Goal: Answer question/provide support: Share knowledge or assist other users

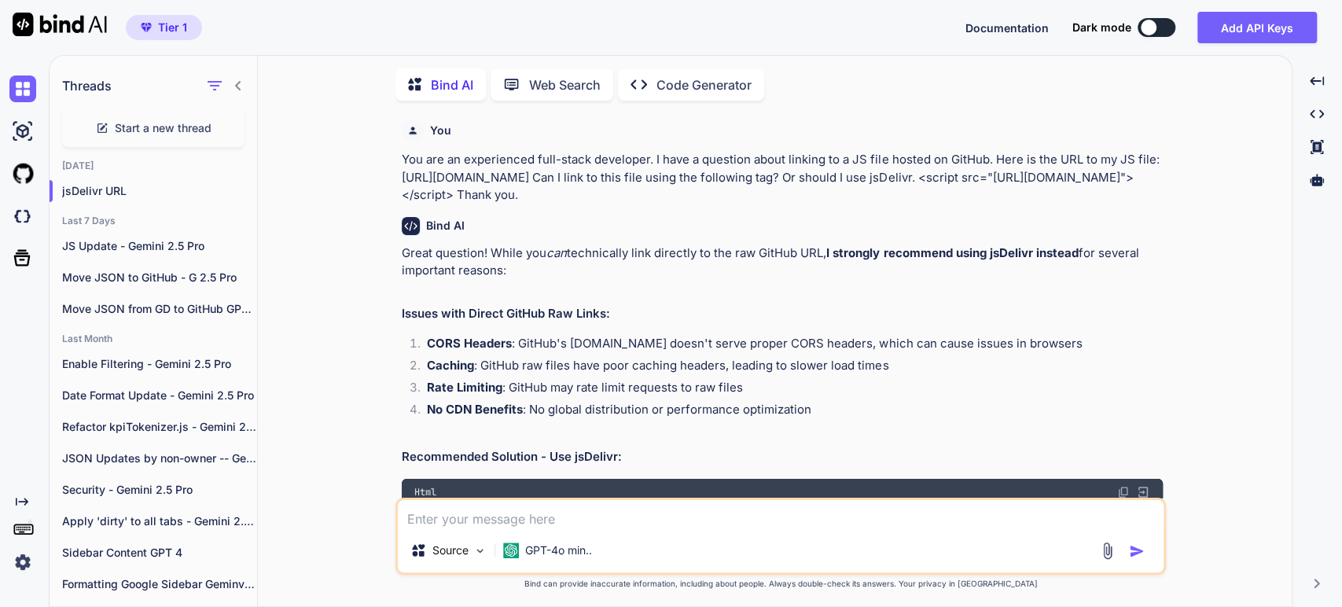
scroll to position [6, 0]
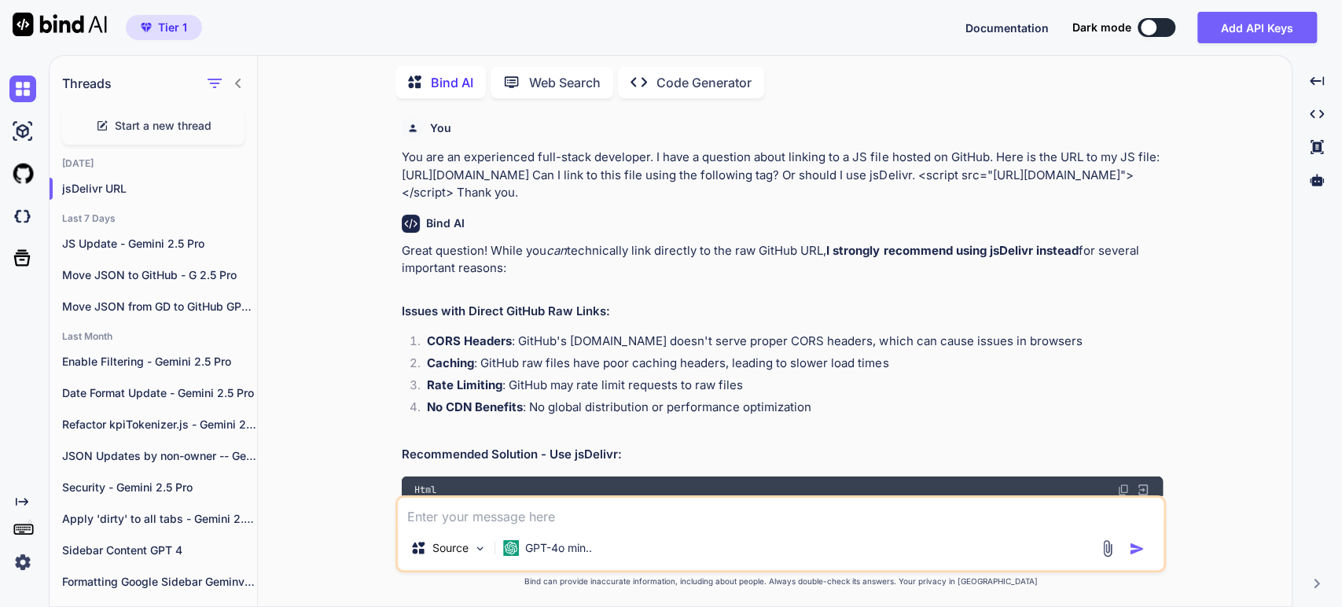
click at [139, 118] on span "Start a new thread" at bounding box center [163, 126] width 97 height 16
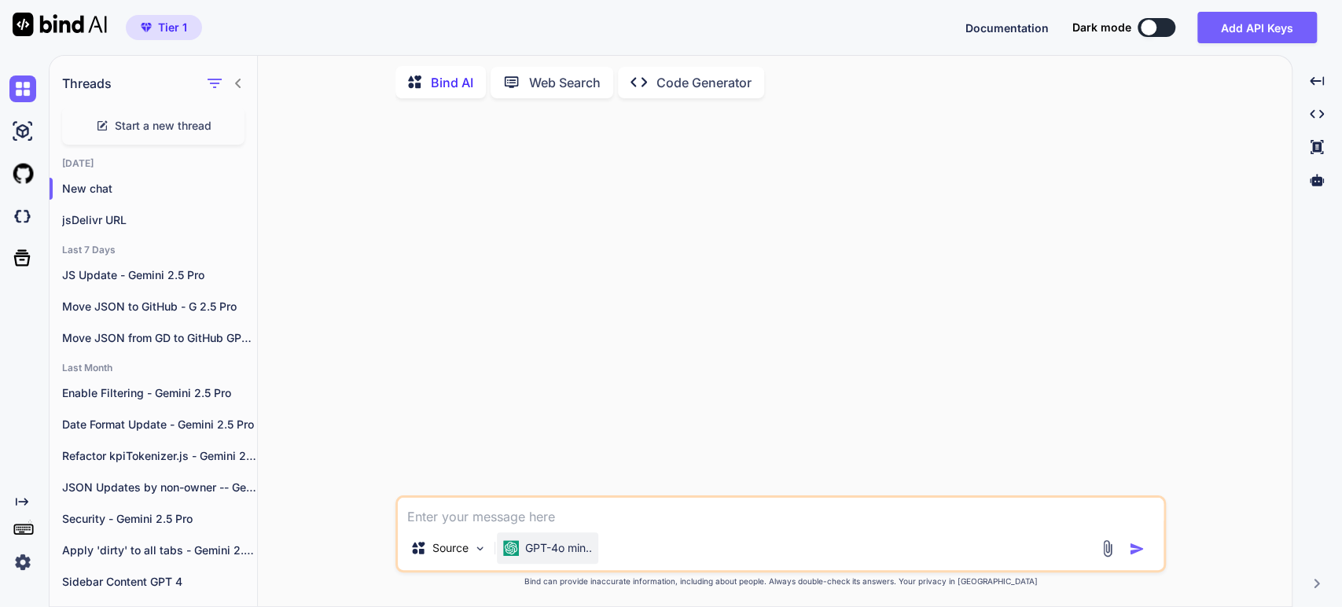
click at [535, 544] on p "GPT-4o min.." at bounding box center [558, 548] width 67 height 16
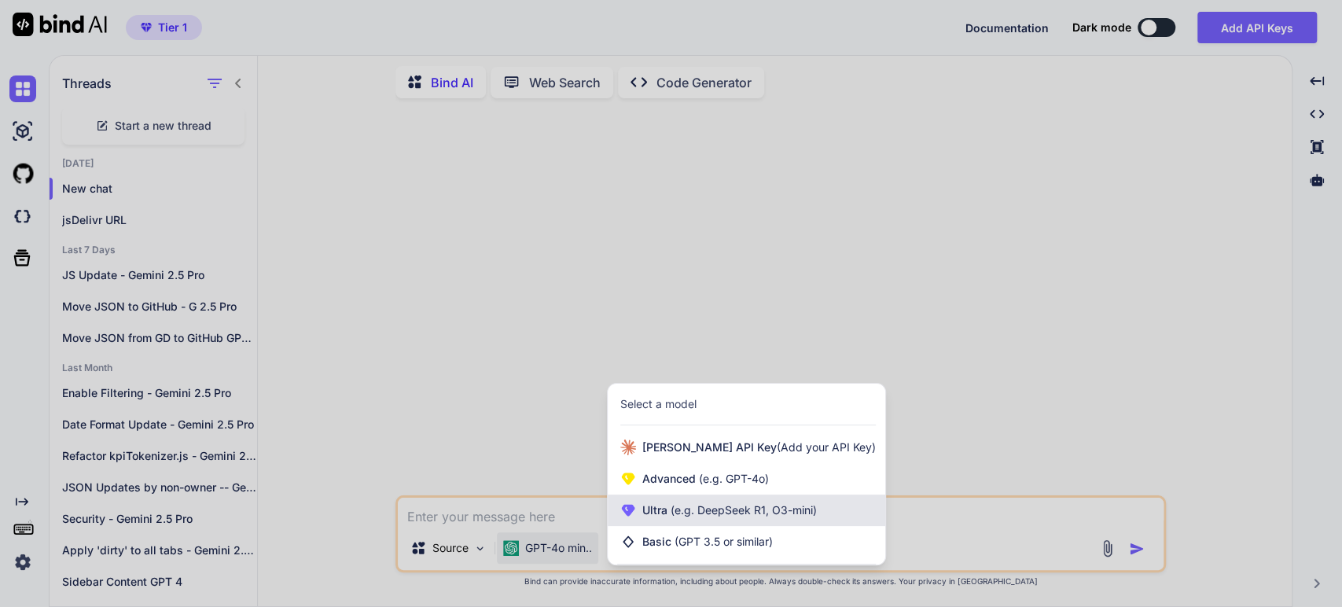
click at [661, 511] on span "Ultra (e.g. DeepSeek R1, O3-mini)" at bounding box center [730, 511] width 175 height 16
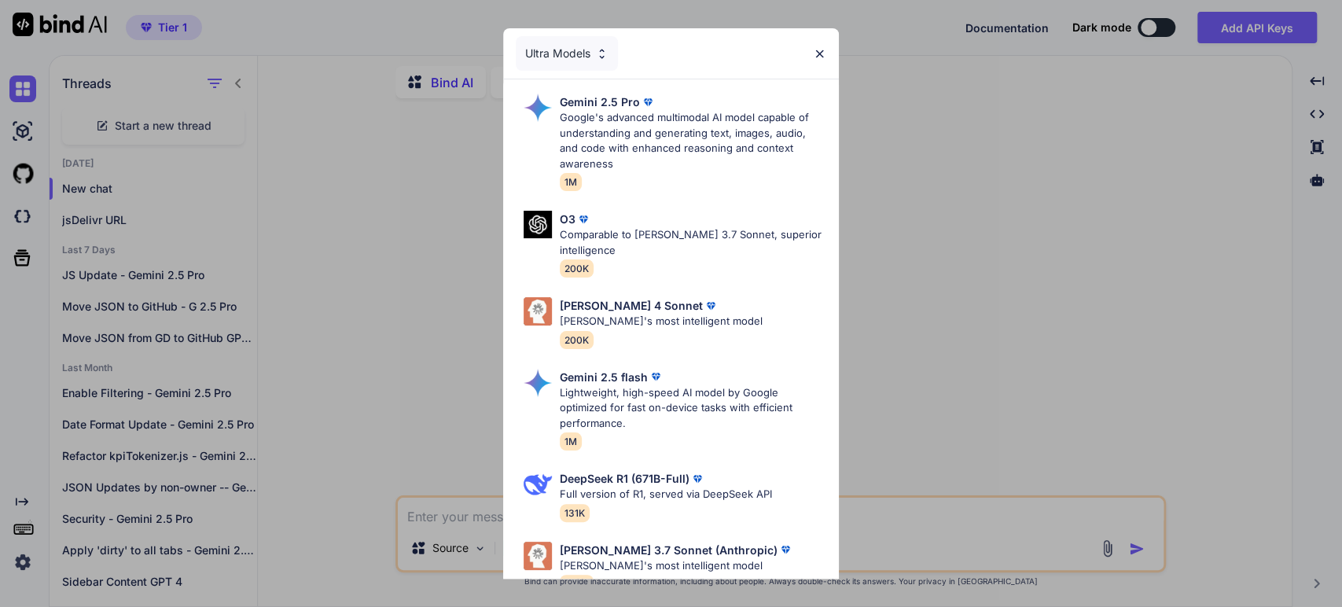
drag, startPoint x: 399, startPoint y: 427, endPoint x: 395, endPoint y: 419, distance: 8.8
click at [398, 425] on div "Ultra Models Gemini 2.5 Pro Google's advanced multimodal AI model capable of un…" at bounding box center [671, 303] width 1342 height 607
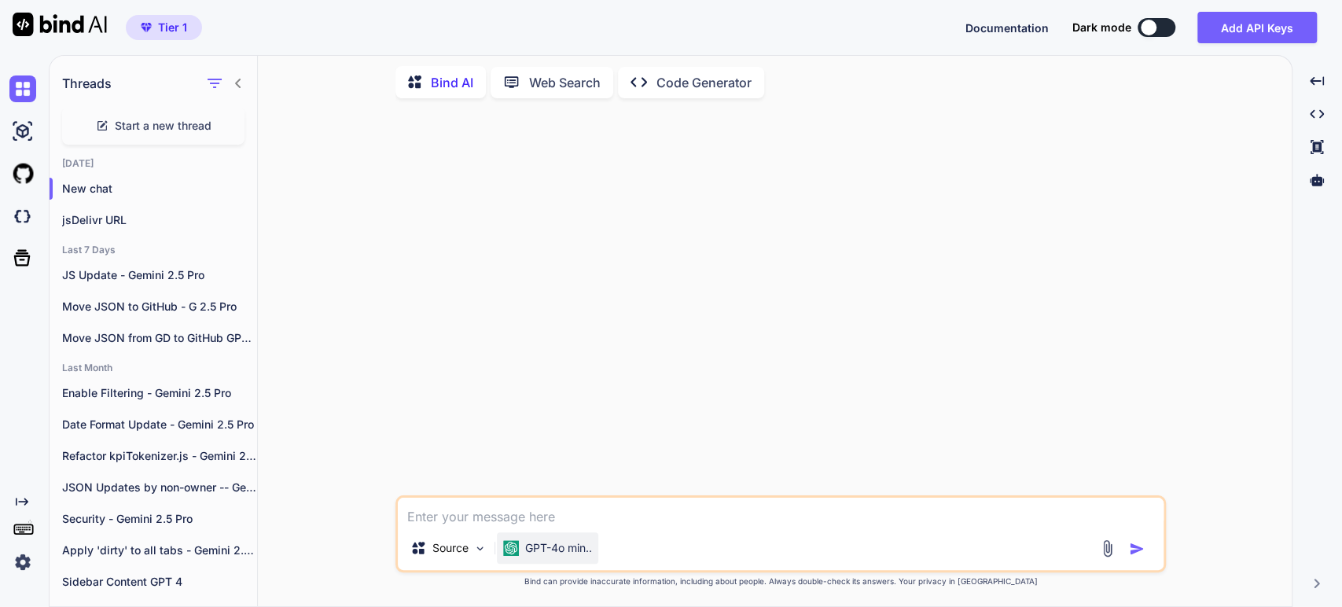
click at [544, 542] on p "GPT-4o min.." at bounding box center [558, 548] width 67 height 16
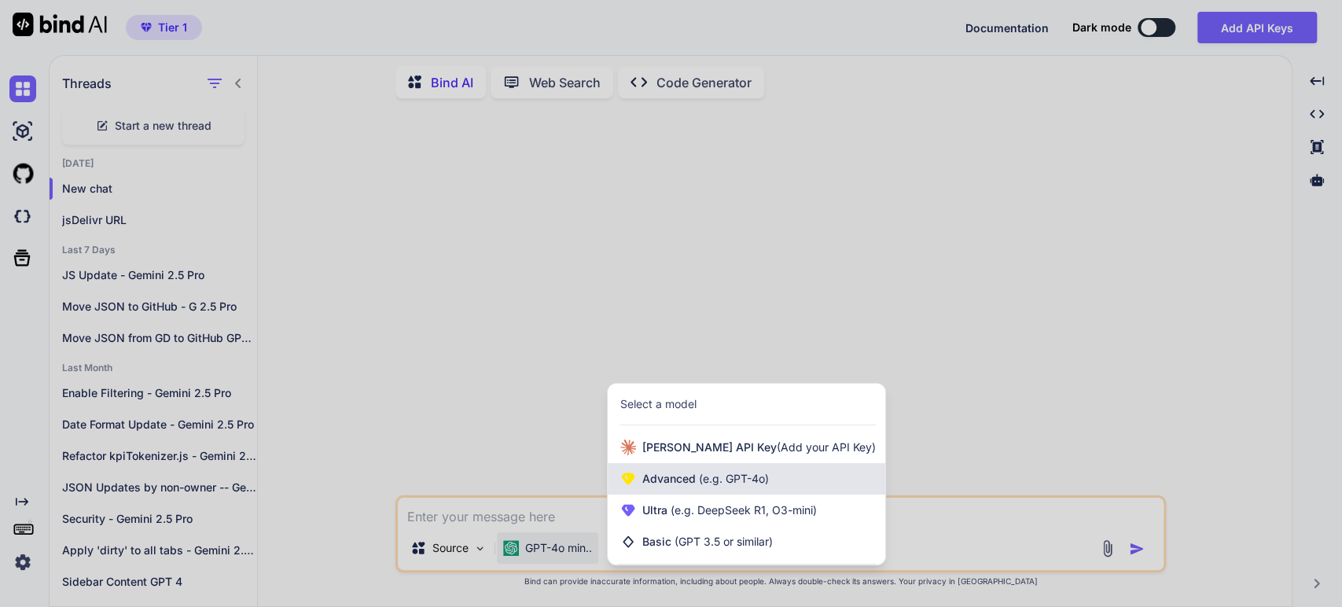
click at [676, 473] on span "Advanced (e.g. GPT-4o)" at bounding box center [706, 479] width 127 height 16
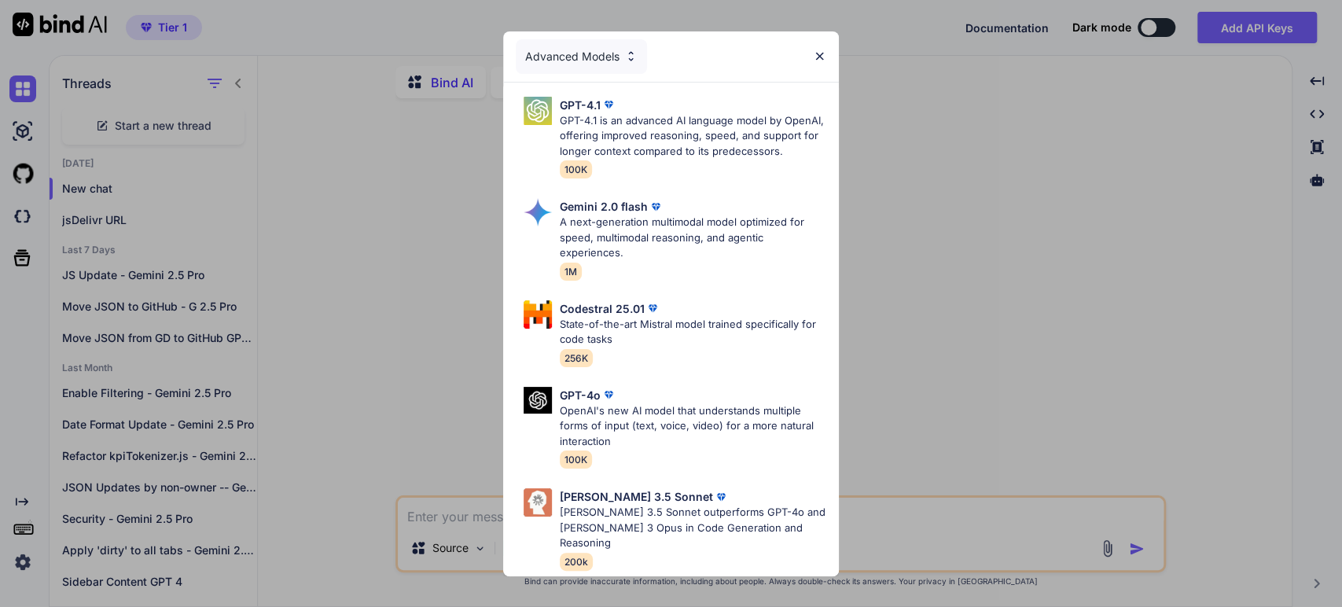
click at [329, 352] on div "Advanced Models GPT-4.1 GPT-4.1 is an advanced AI language model by OpenAI, off…" at bounding box center [671, 303] width 1342 height 607
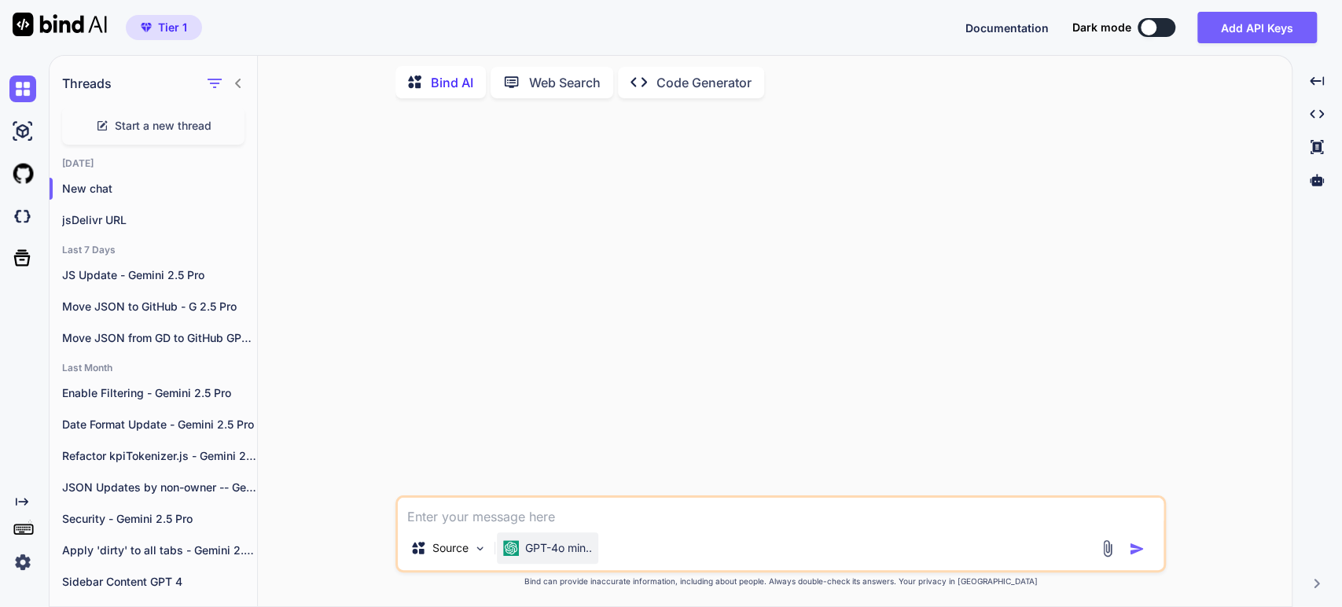
click at [566, 552] on p "GPT-4o min.." at bounding box center [558, 548] width 67 height 16
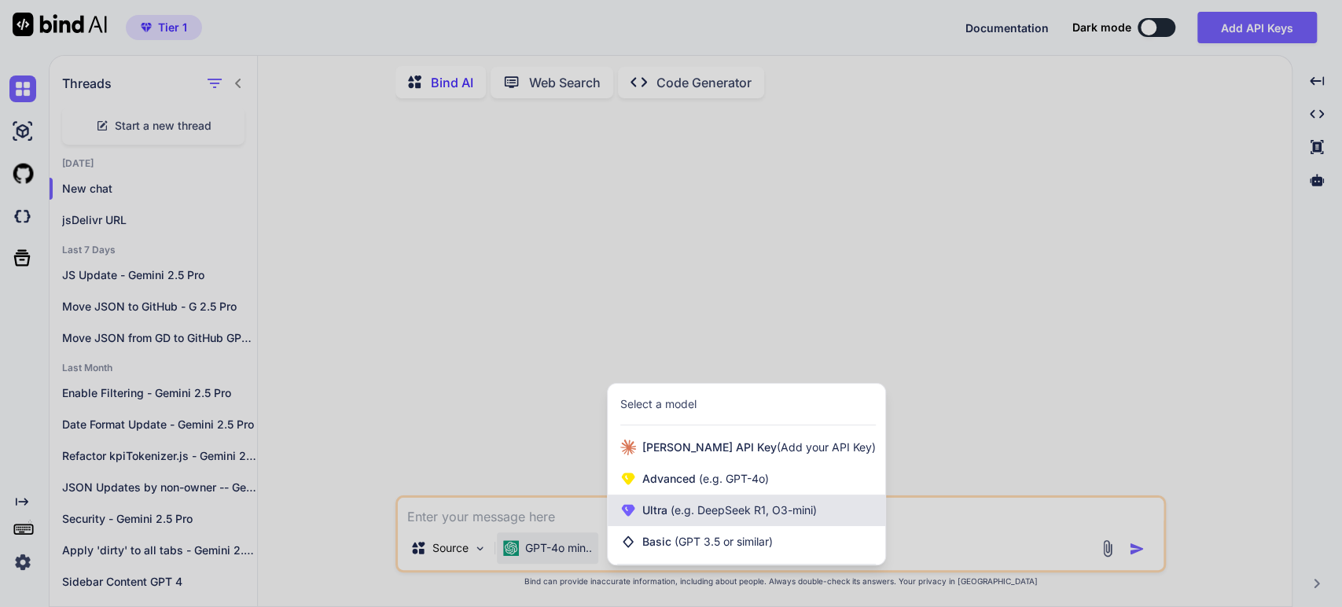
click at [698, 504] on span "(e.g. DeepSeek R1, O3-mini)" at bounding box center [742, 509] width 149 height 13
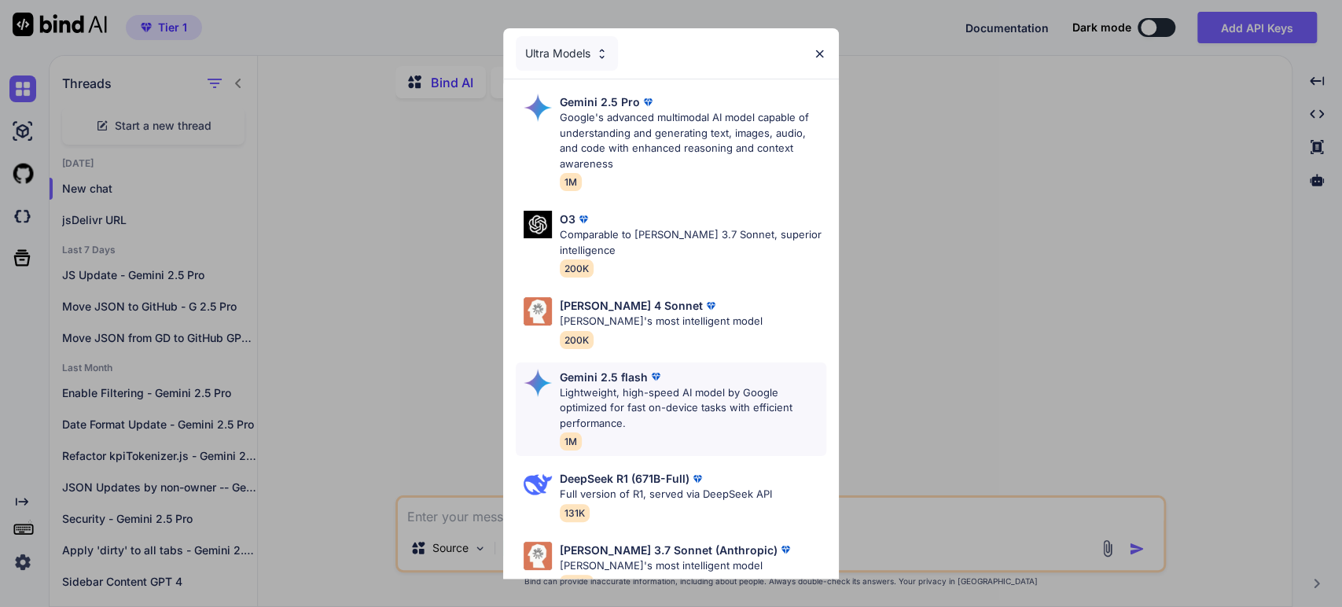
click at [608, 382] on p "Gemini 2.5 flash" at bounding box center [604, 377] width 88 height 17
type textarea "x"
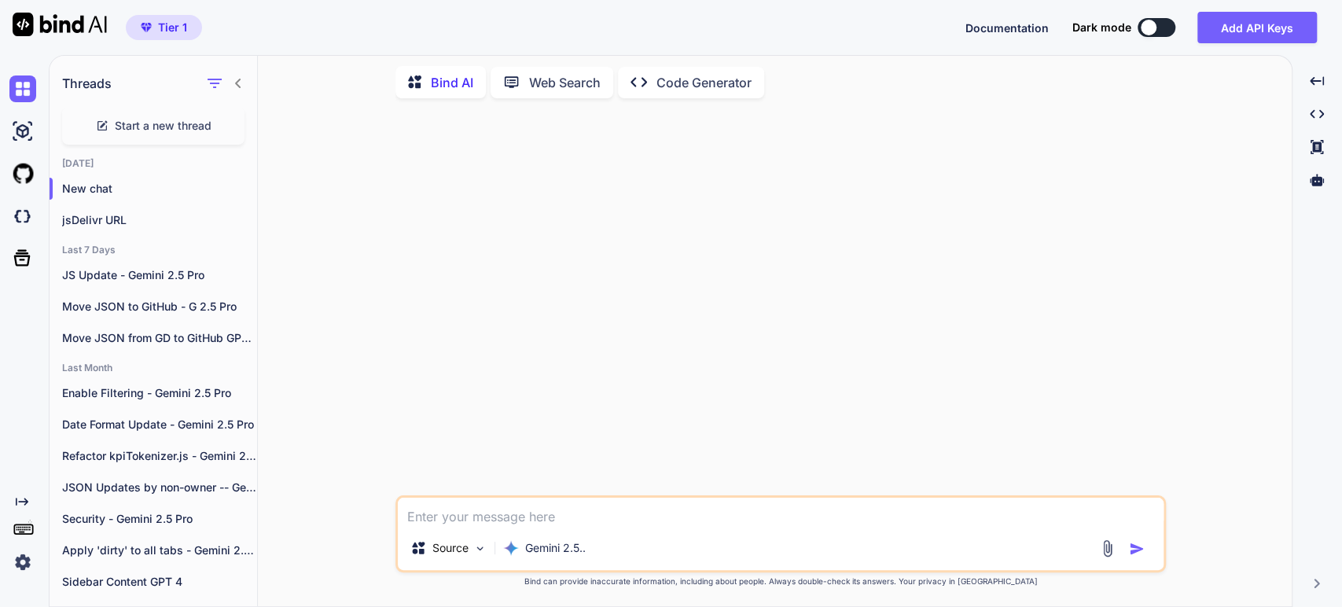
click at [531, 254] on div at bounding box center [783, 303] width 768 height 385
click at [521, 227] on div at bounding box center [783, 303] width 768 height 385
click at [436, 514] on textarea at bounding box center [781, 512] width 766 height 28
paste textarea "Loremi Dol sit Ametcon.ad Eli - Seddoe 2.5 Tem Inc utl et doloremagna aliq-enim…"
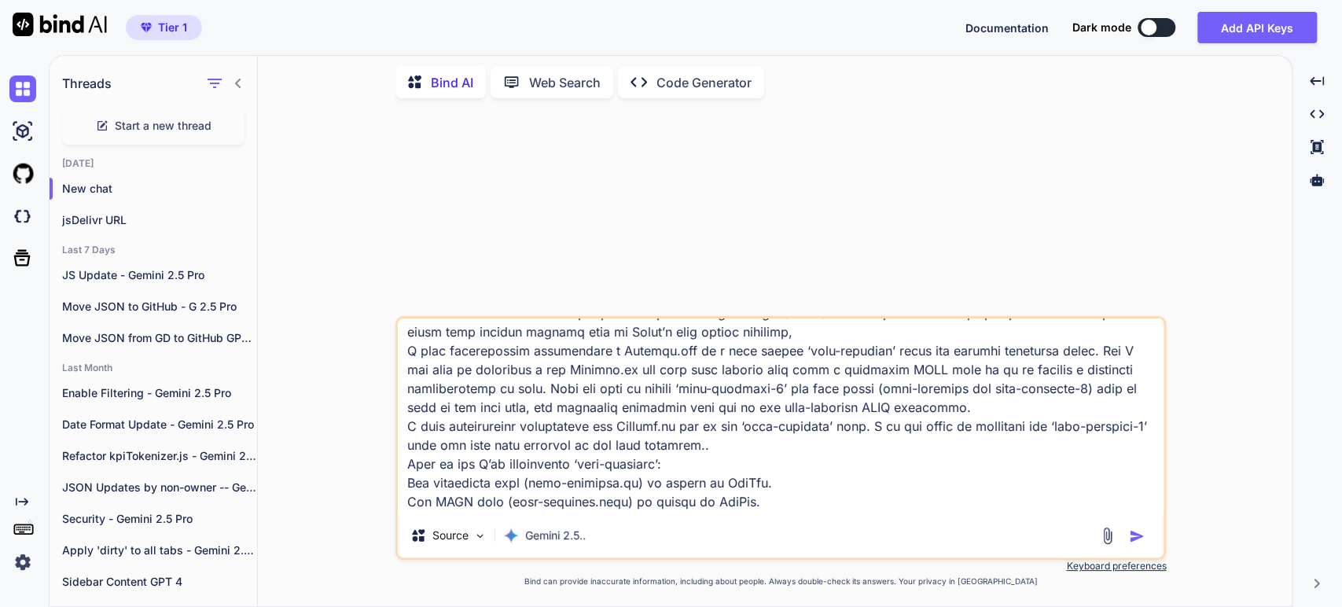
scroll to position [0, 0]
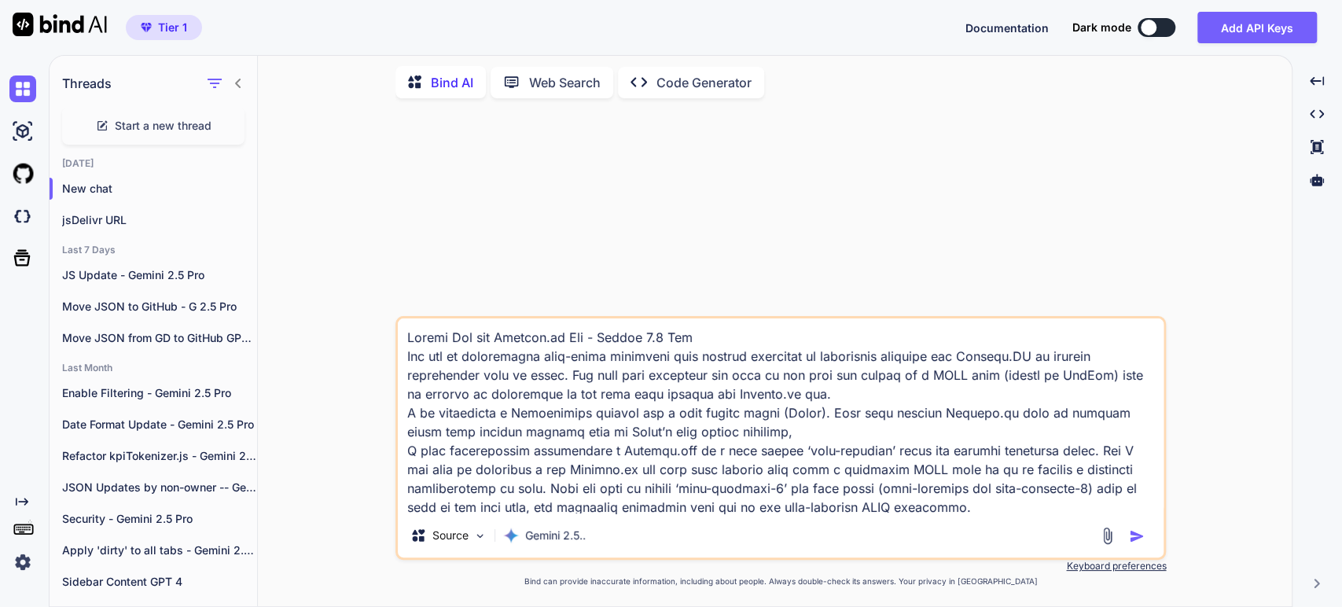
drag, startPoint x: 686, startPoint y: 334, endPoint x: 311, endPoint y: 330, distance: 375.2
click at [311, 330] on div "Source Gemini 2.5.. Created with Bind Always check its answers. Privacy in Bind…" at bounding box center [782, 358] width 1022 height 495
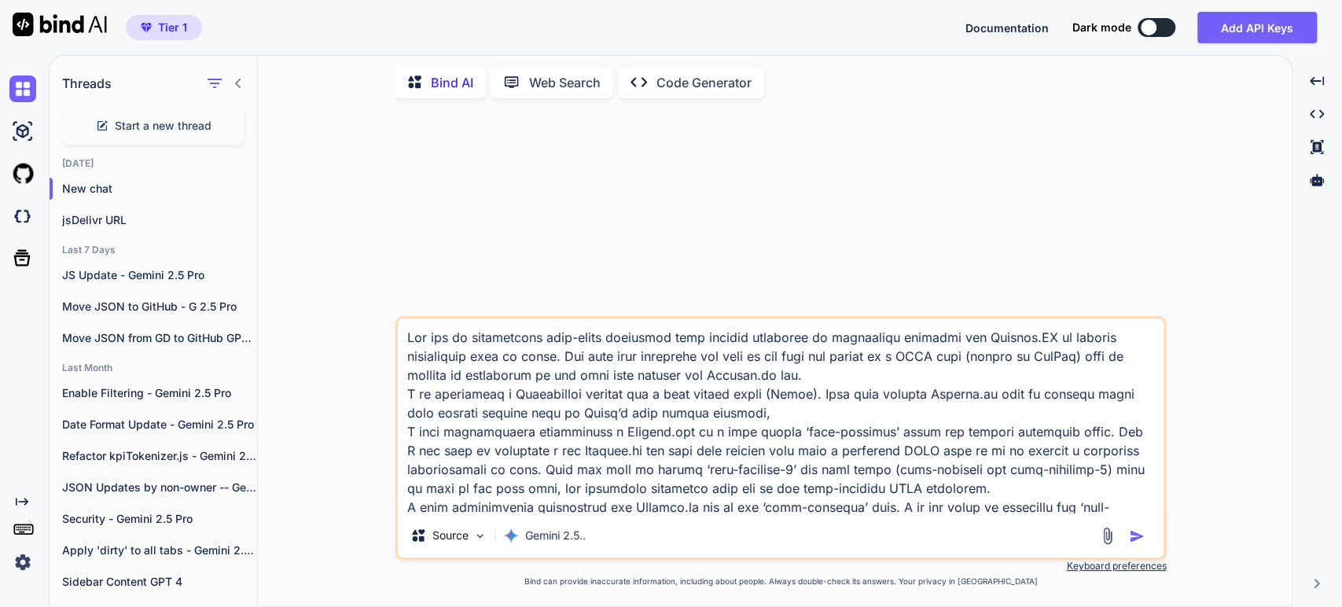
type textarea "Lor ips do sitametcons adip-elits doeiusmod temp incidid utlaboree do magnaaliq…"
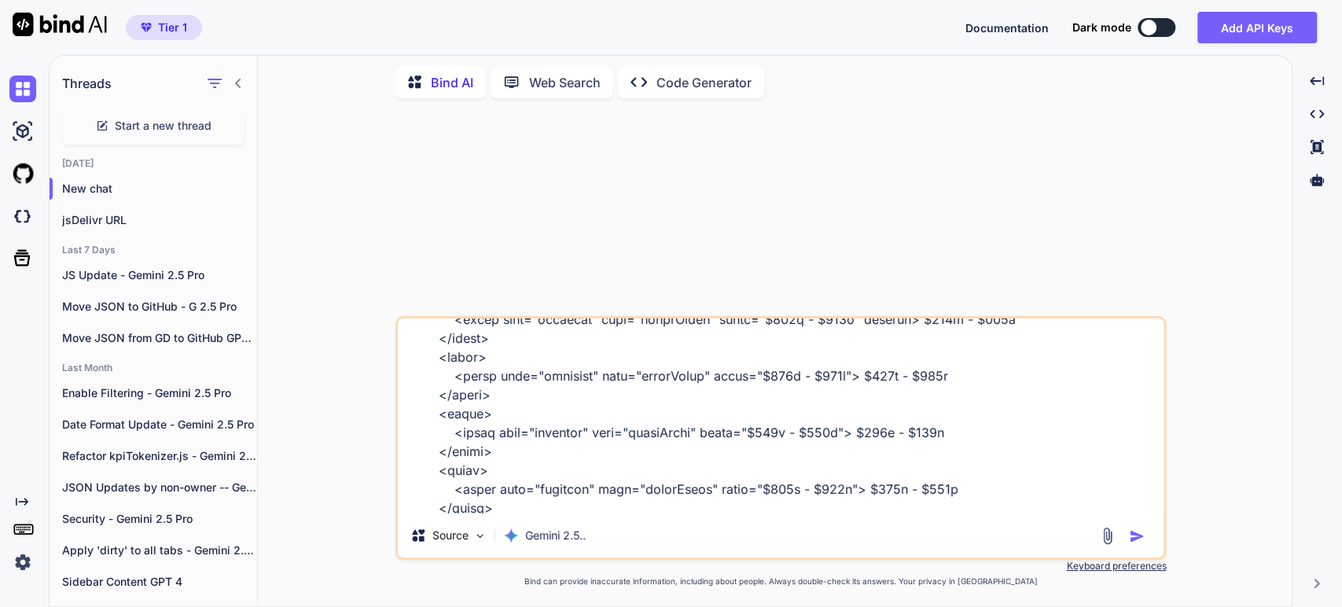
scroll to position [874, 0]
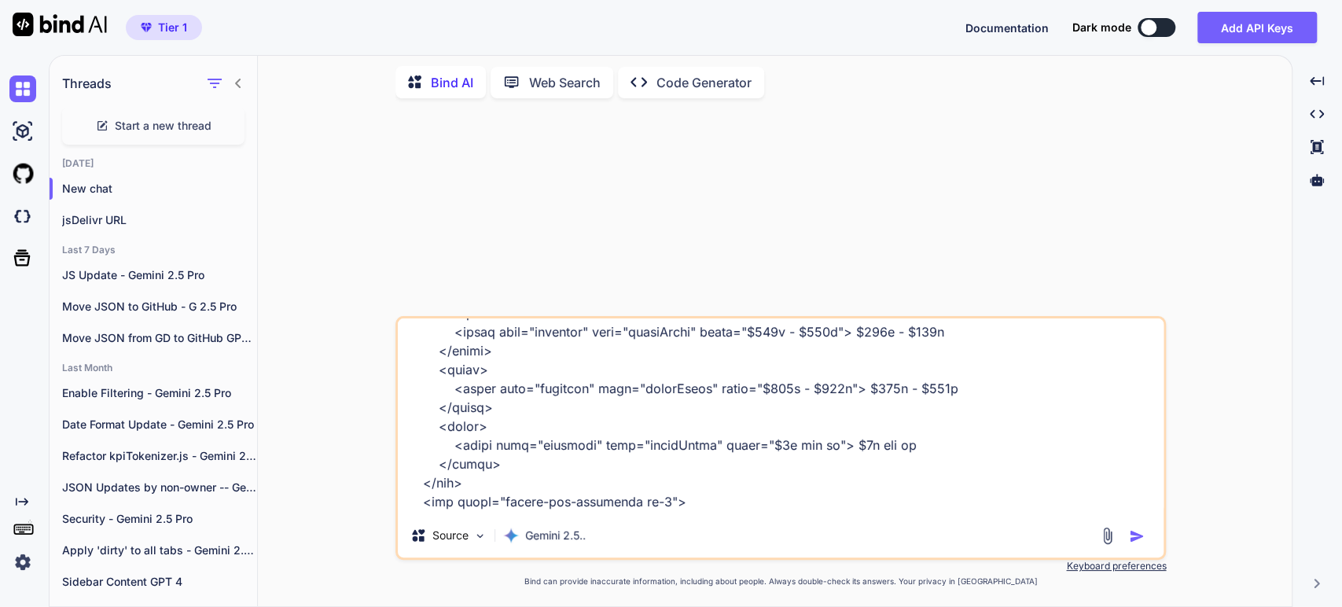
click at [695, 497] on textarea at bounding box center [781, 416] width 766 height 195
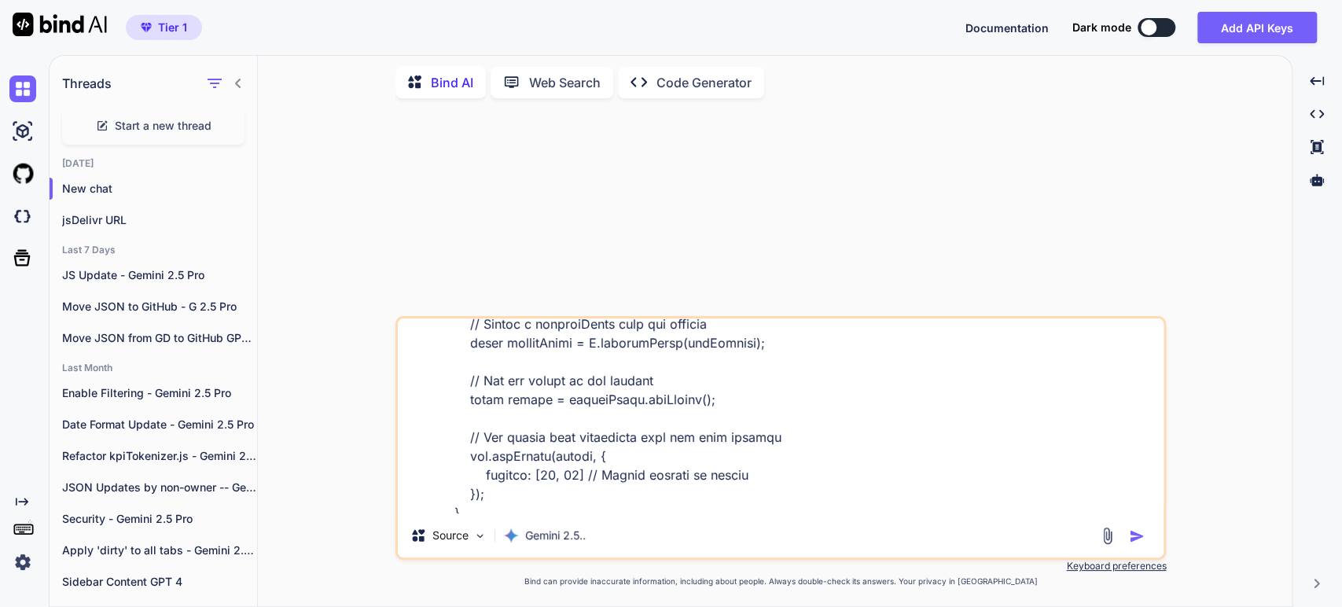
scroll to position [5193, 0]
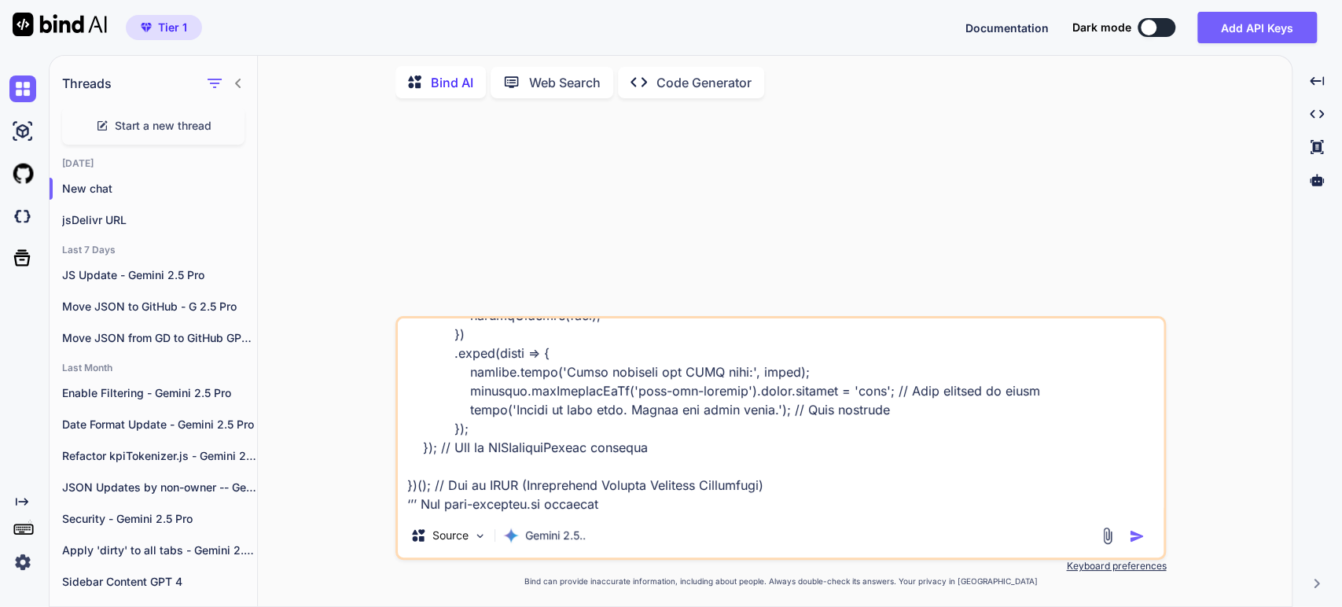
click at [1132, 534] on img "button" at bounding box center [1137, 536] width 16 height 16
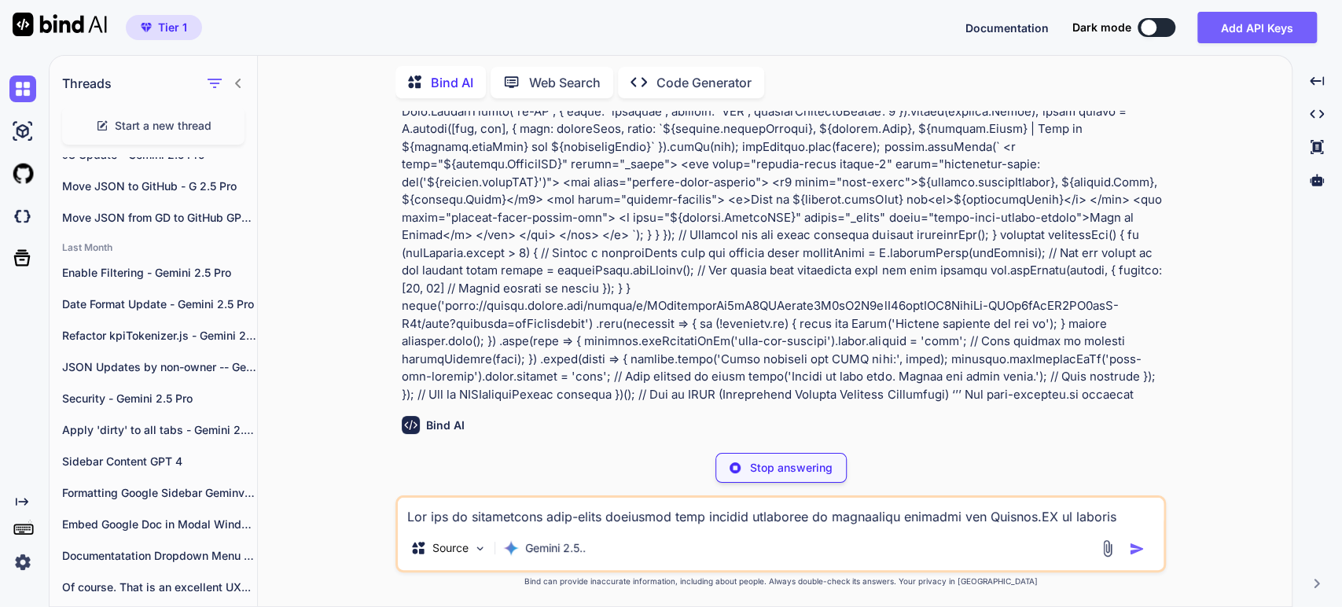
scroll to position [175, 0]
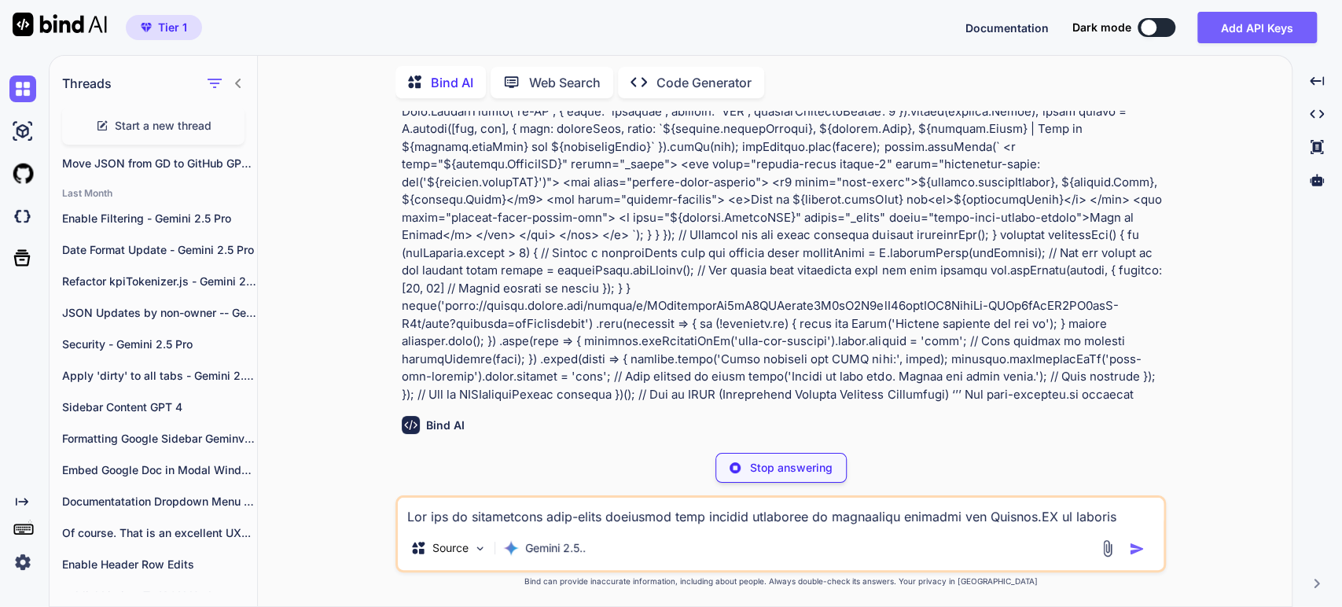
click at [1074, 444] on p "This is an excellent question, [PERSON_NAME]! As an experienced full-stack deve…" at bounding box center [782, 470] width 761 height 53
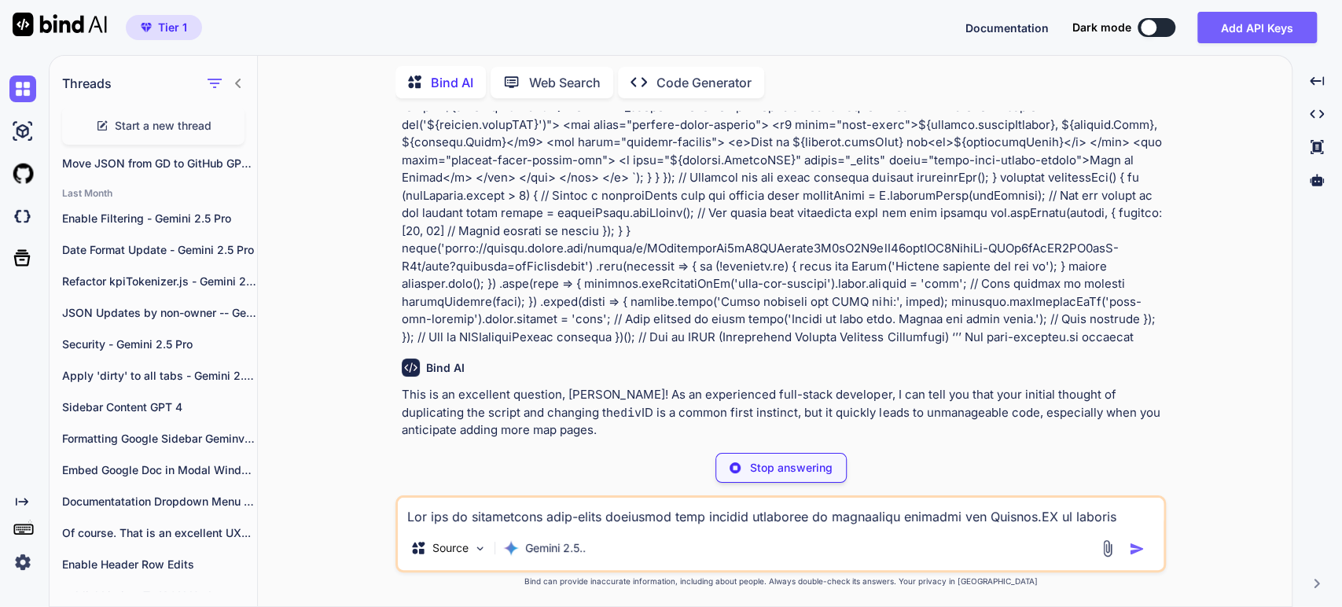
scroll to position [1177, 0]
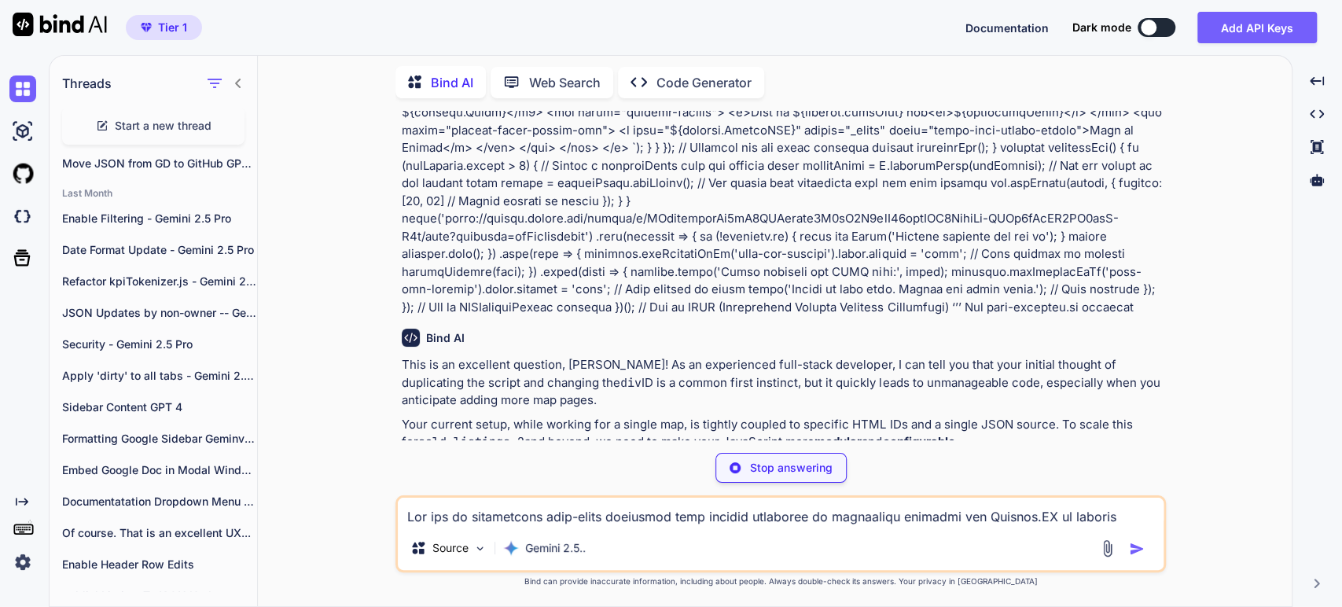
click at [594, 370] on p "This is an excellent question, [PERSON_NAME]! As an experienced full-stack deve…" at bounding box center [782, 382] width 761 height 53
click at [866, 356] on p "This is an excellent question, [PERSON_NAME]! As an experienced full-stack deve…" at bounding box center [782, 382] width 761 height 53
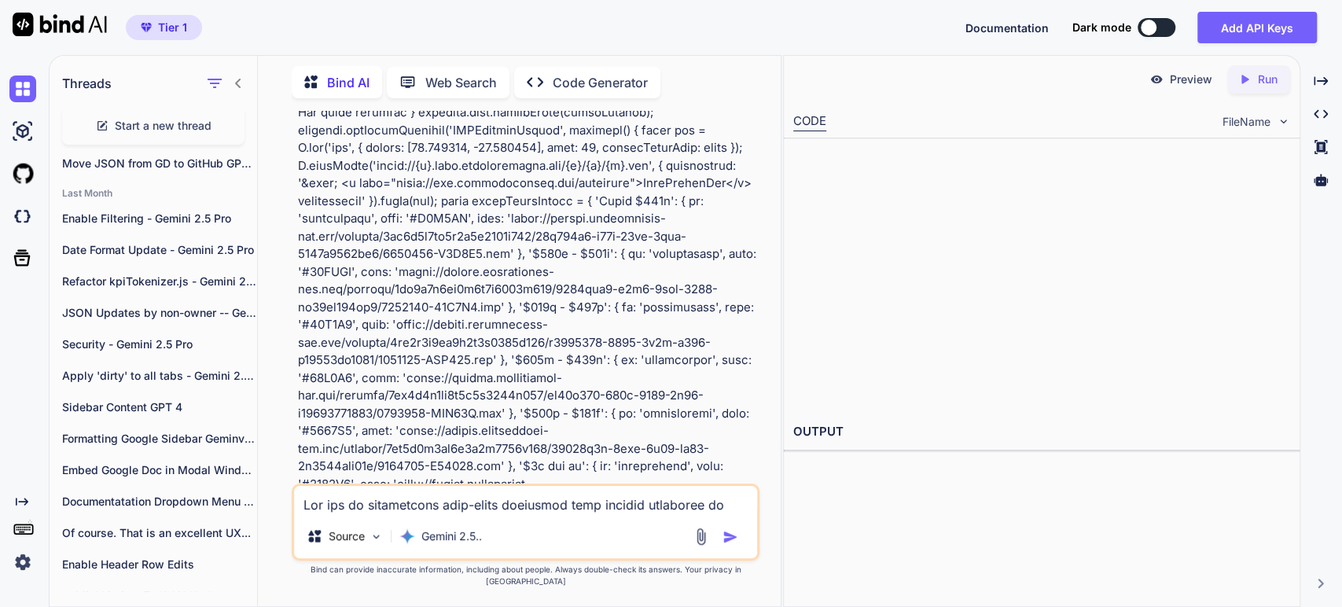
click at [489, 408] on p at bounding box center [527, 139] width 459 height 2336
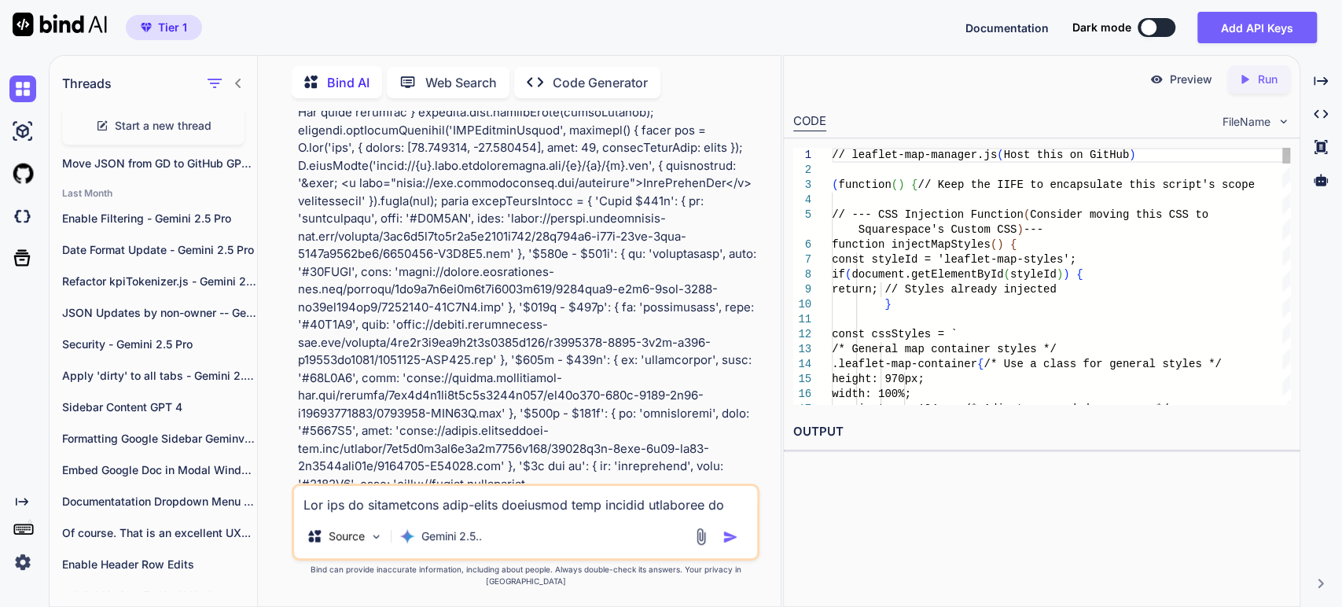
scroll to position [828, 0]
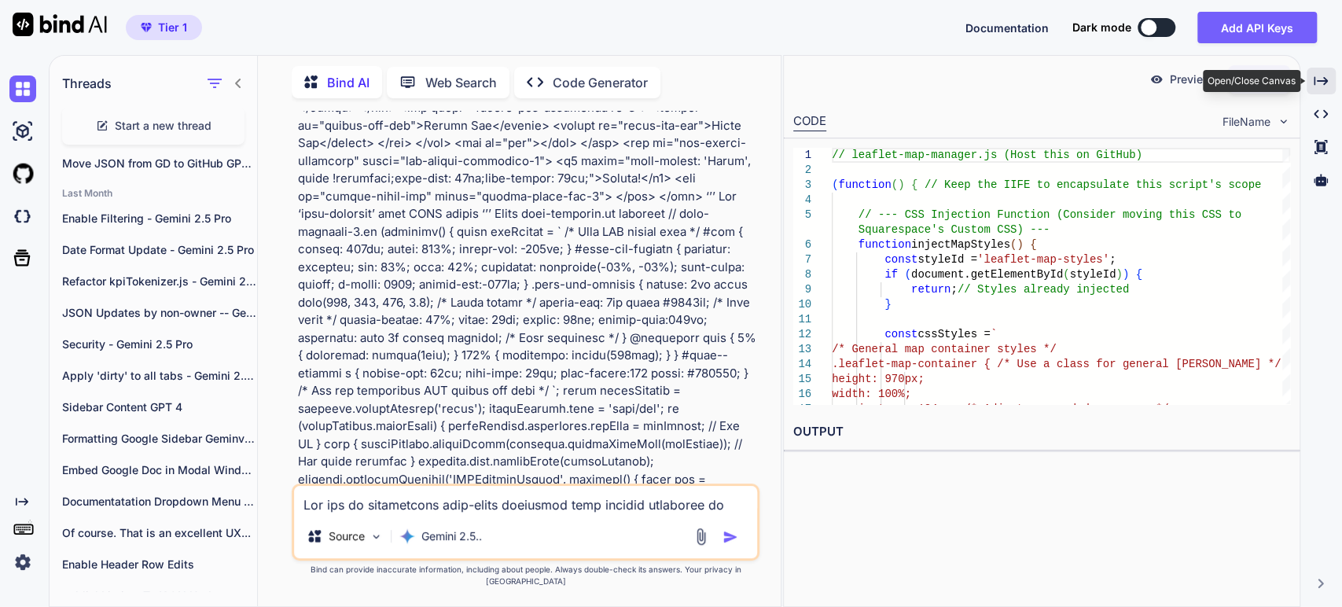
click at [1321, 72] on div "Created with Pixso." at bounding box center [1321, 81] width 29 height 27
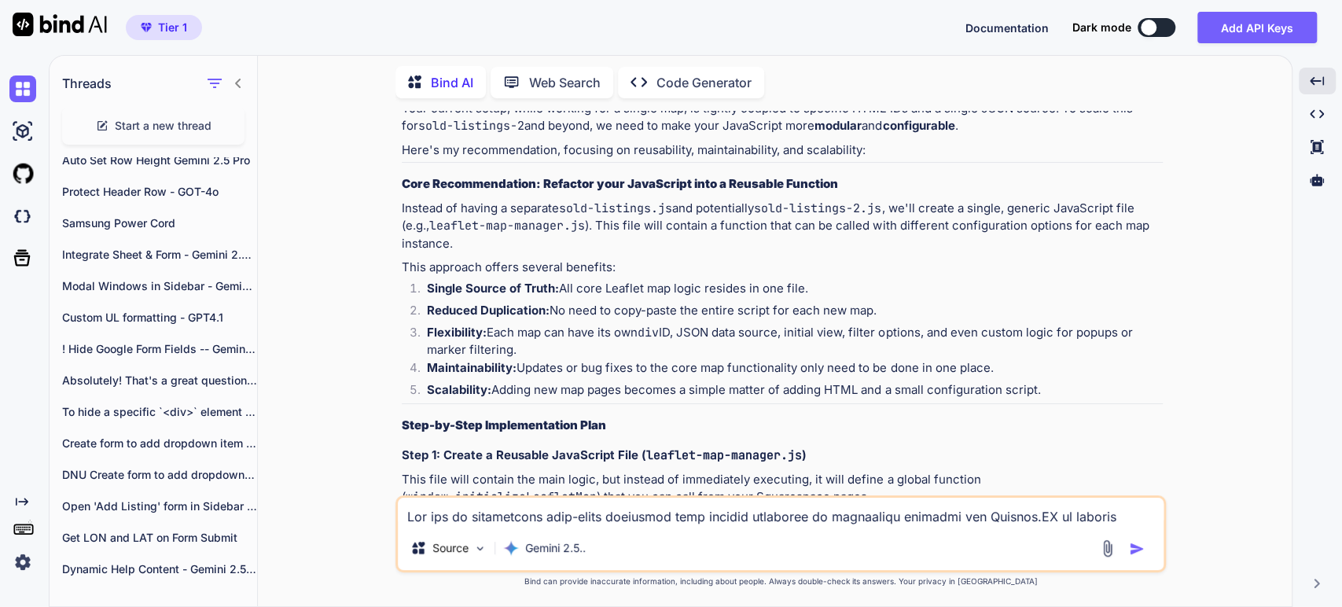
scroll to position [1265, 0]
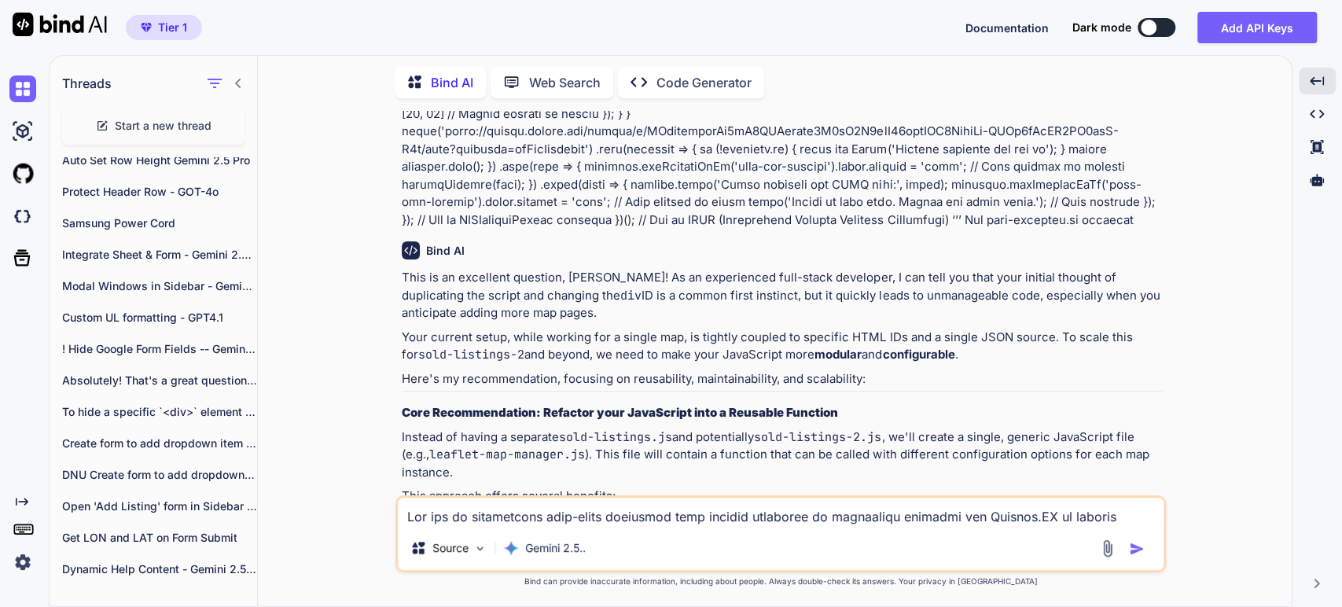
click at [766, 329] on p "Your current setup, while working for a single map, is tightly coupled to speci…" at bounding box center [782, 346] width 761 height 35
click at [896, 329] on p "Your current setup, while working for a single map, is tightly coupled to speci…" at bounding box center [782, 346] width 761 height 35
click at [557, 336] on p "Your current setup, while working for a single map, is tightly coupled to speci…" at bounding box center [782, 346] width 761 height 35
click at [838, 347] on strong "modular" at bounding box center [838, 354] width 47 height 15
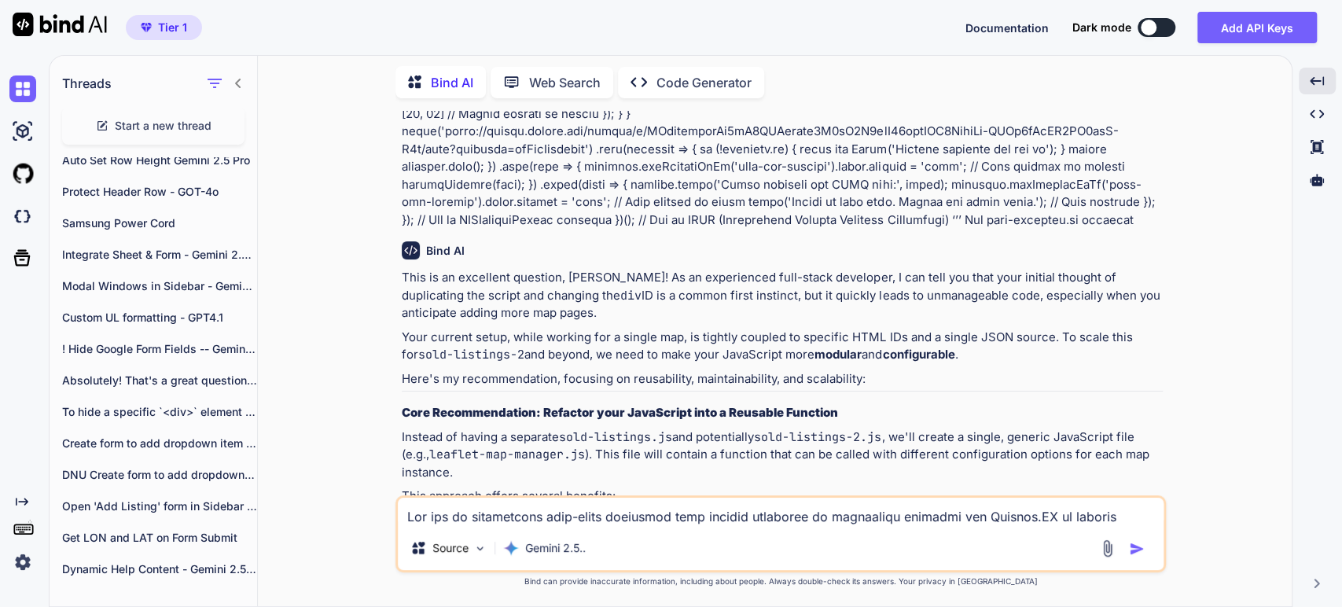
click at [646, 370] on p "Here's my recommendation, focusing on reusability, maintainability, and scalabi…" at bounding box center [782, 379] width 761 height 18
click at [488, 429] on p "Instead of having a separate sold-listings.js and potentially sold-listings-2.j…" at bounding box center [782, 455] width 761 height 53
click at [535, 447] on code "leaflet-map-manager.js" at bounding box center [507, 455] width 156 height 16
click at [693, 429] on p "Instead of having a separate sold-listings.js and potentially sold-listings-2.j…" at bounding box center [782, 455] width 761 height 53
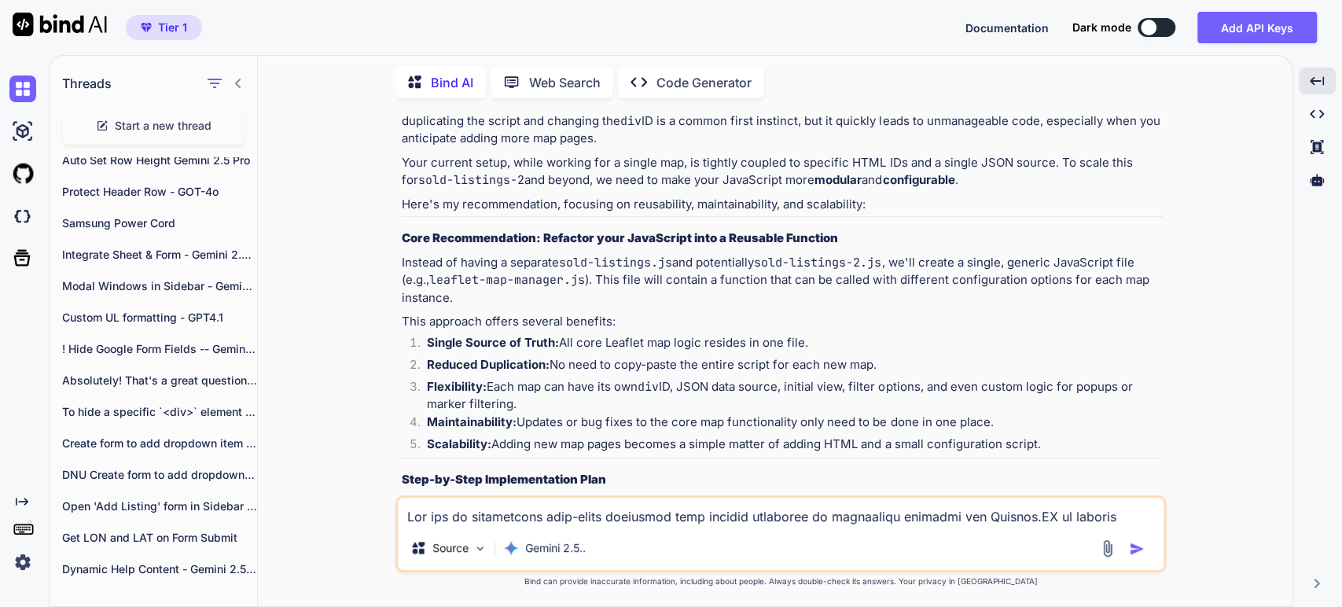
scroll to position [1440, 0]
click at [592, 413] on li "Maintainability: Updates or bug fixes to the core map functionality only need t…" at bounding box center [788, 424] width 749 height 22
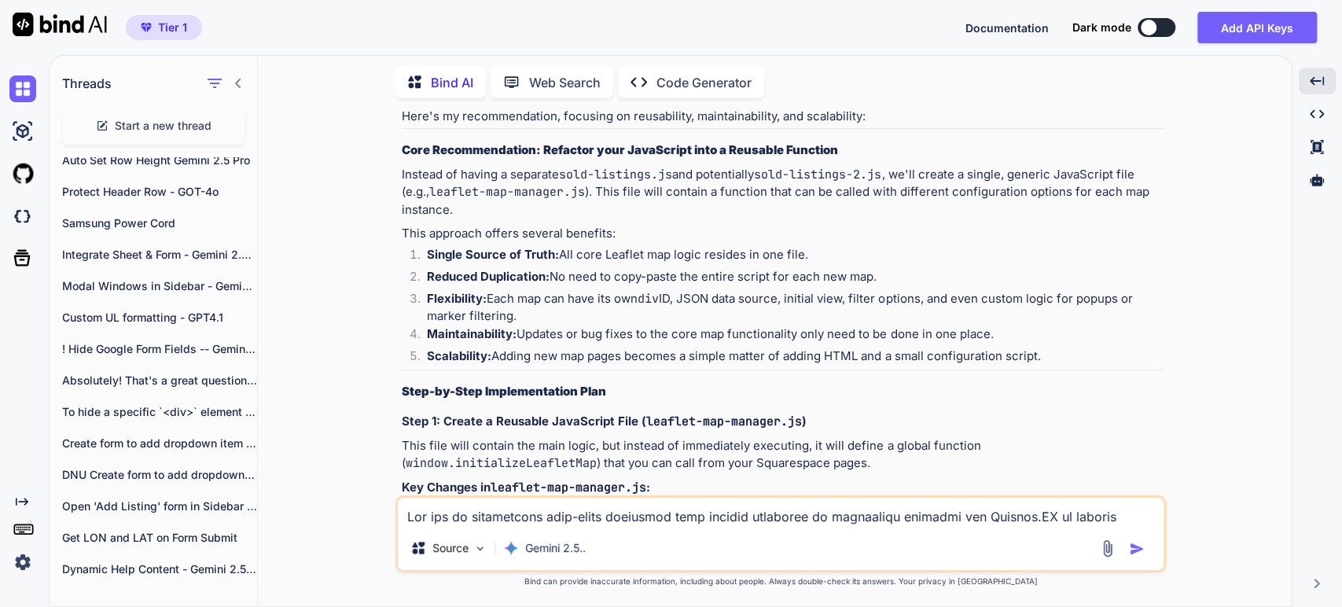
click at [479, 384] on strong "Step-by-Step Implementation Plan" at bounding box center [504, 391] width 204 height 15
click at [581, 414] on strong "Step 1: Create a Reusable JavaScript File ( leaflet-map-manager.js )" at bounding box center [604, 421] width 405 height 15
click at [613, 437] on p "This file will contain the main logic, but instead of immediately executing, it…" at bounding box center [782, 454] width 761 height 35
click at [671, 437] on p "This file will contain the main logic, but instead of immediately executing, it…" at bounding box center [782, 454] width 761 height 35
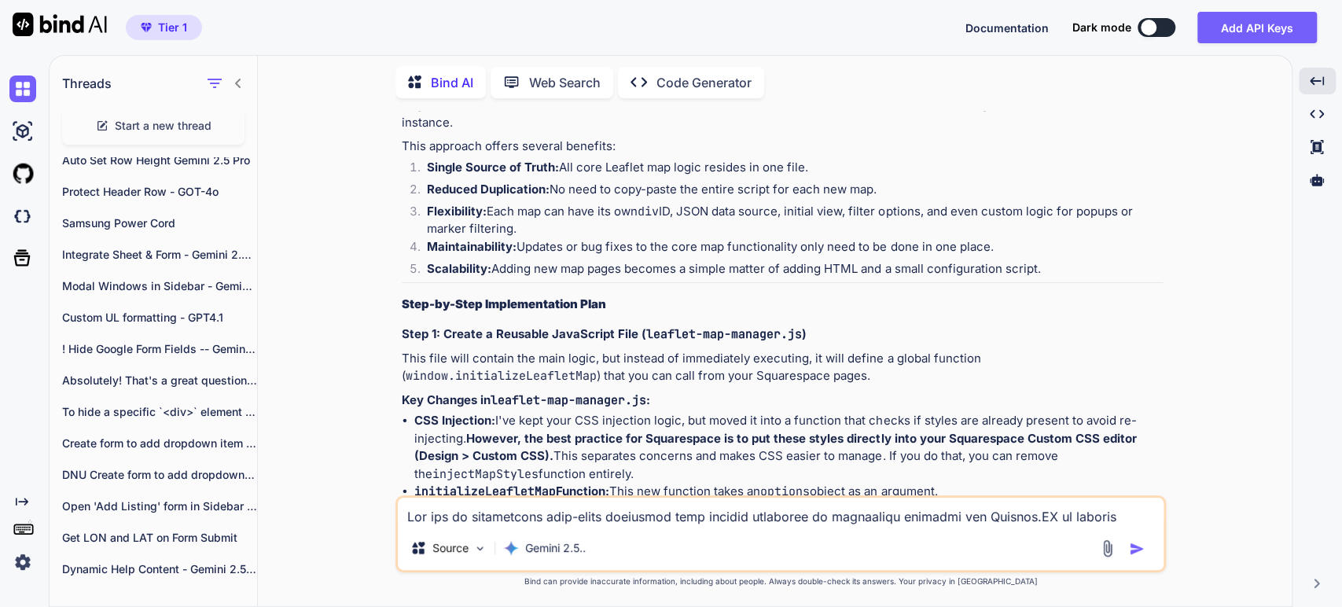
click at [628, 412] on li "CSS Injection: I've kept your CSS injection logic, but moved it into a function…" at bounding box center [788, 447] width 749 height 71
click at [713, 412] on li "CSS Injection: I've kept your CSS injection logic, but moved it into a function…" at bounding box center [788, 447] width 749 height 71
click at [925, 436] on li "CSS Injection: I've kept your CSS injection logic, but moved it into a function…" at bounding box center [788, 447] width 749 height 71
click at [563, 456] on li "CSS Injection: I've kept your CSS injection logic, but moved it into a function…" at bounding box center [788, 447] width 749 height 71
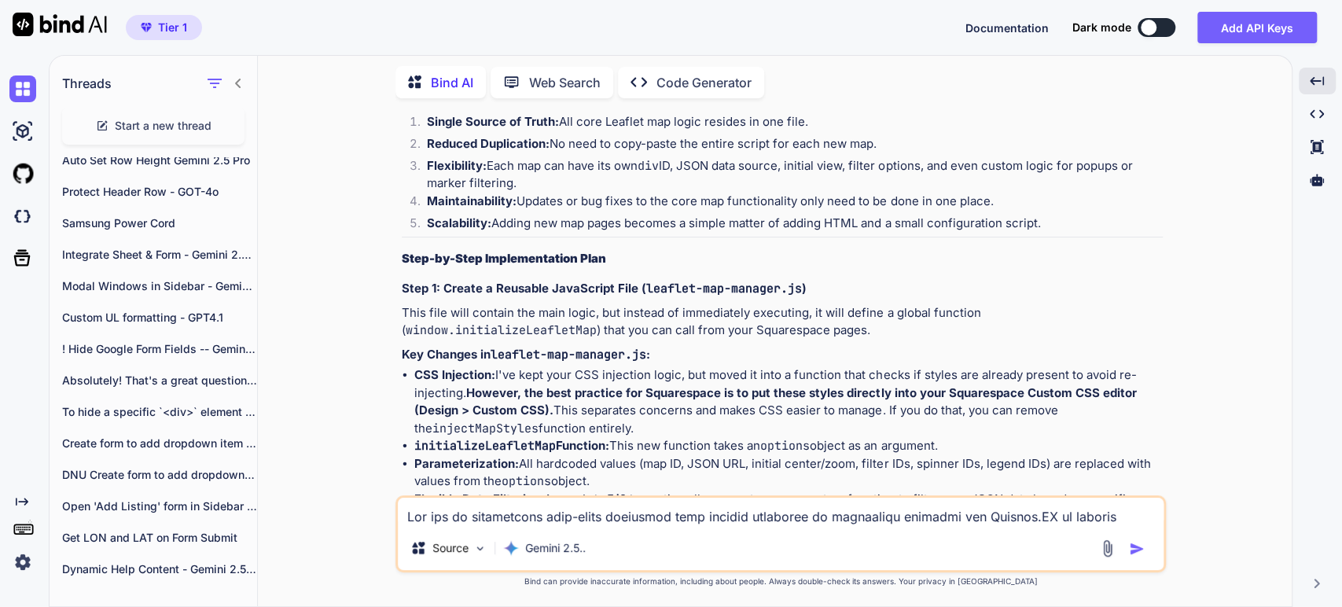
scroll to position [1702, 0]
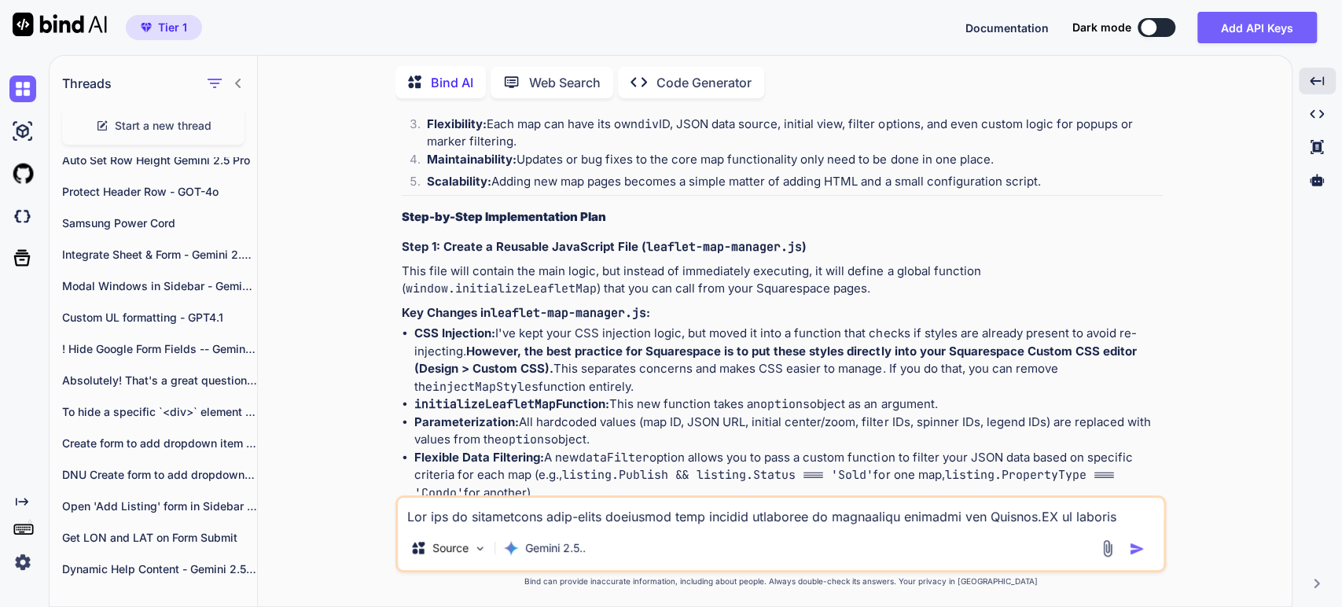
click at [724, 396] on li "initializeLeafletMap Function: This new function takes an options object as an …" at bounding box center [788, 405] width 749 height 18
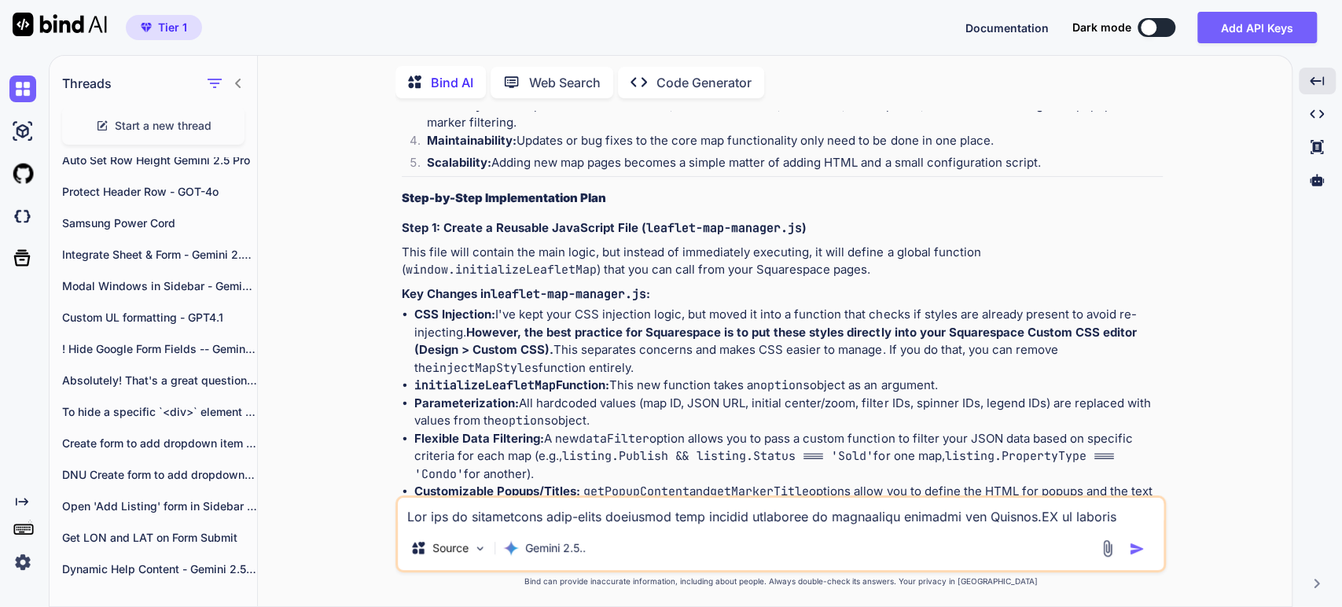
scroll to position [1789, 0]
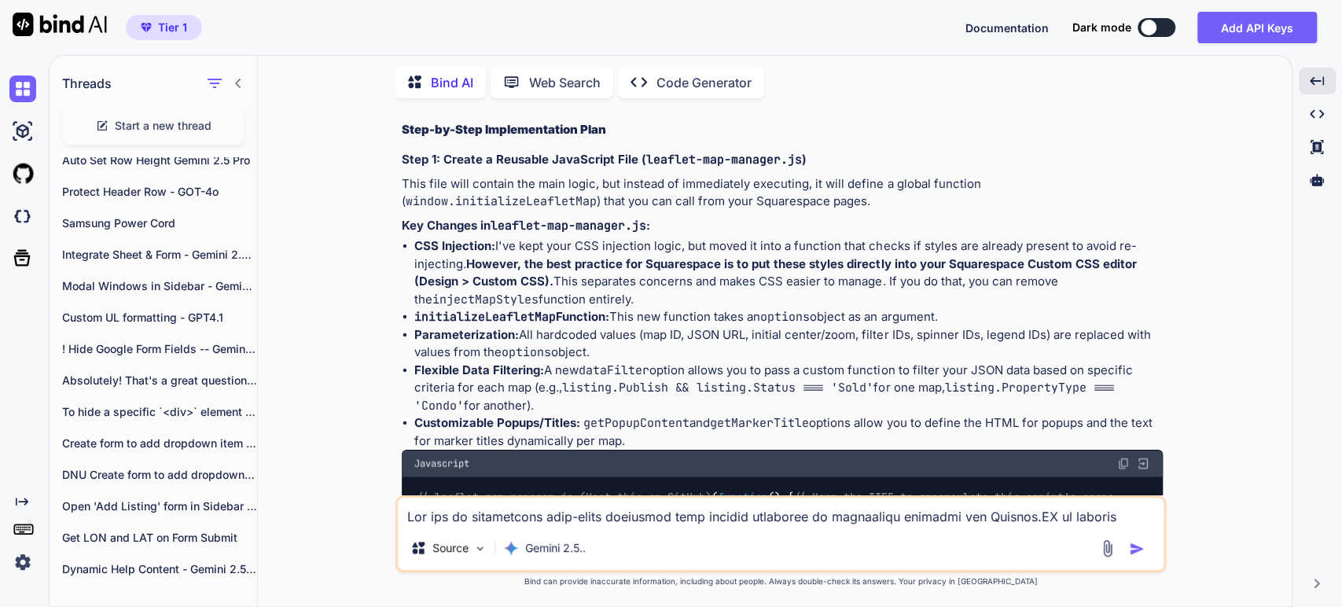
click at [574, 326] on li "Parameterization: All hardcoded values (map ID, JSON URL, initial center/zoom, …" at bounding box center [788, 343] width 749 height 35
click at [770, 326] on li "Parameterization: All hardcoded values (map ID, JSON URL, initial center/zoom, …" at bounding box center [788, 343] width 749 height 35
click at [1050, 326] on li "Parameterization: All hardcoded values (map ID, JSON URL, initial center/zoom, …" at bounding box center [788, 343] width 749 height 35
click at [554, 362] on li "Flexible Data Filtering: A new dataFilter option allows you to pass a custom fu…" at bounding box center [788, 388] width 749 height 53
click at [635, 362] on li "Flexible Data Filtering: A new dataFilter option allows you to pass a custom fu…" at bounding box center [788, 388] width 749 height 53
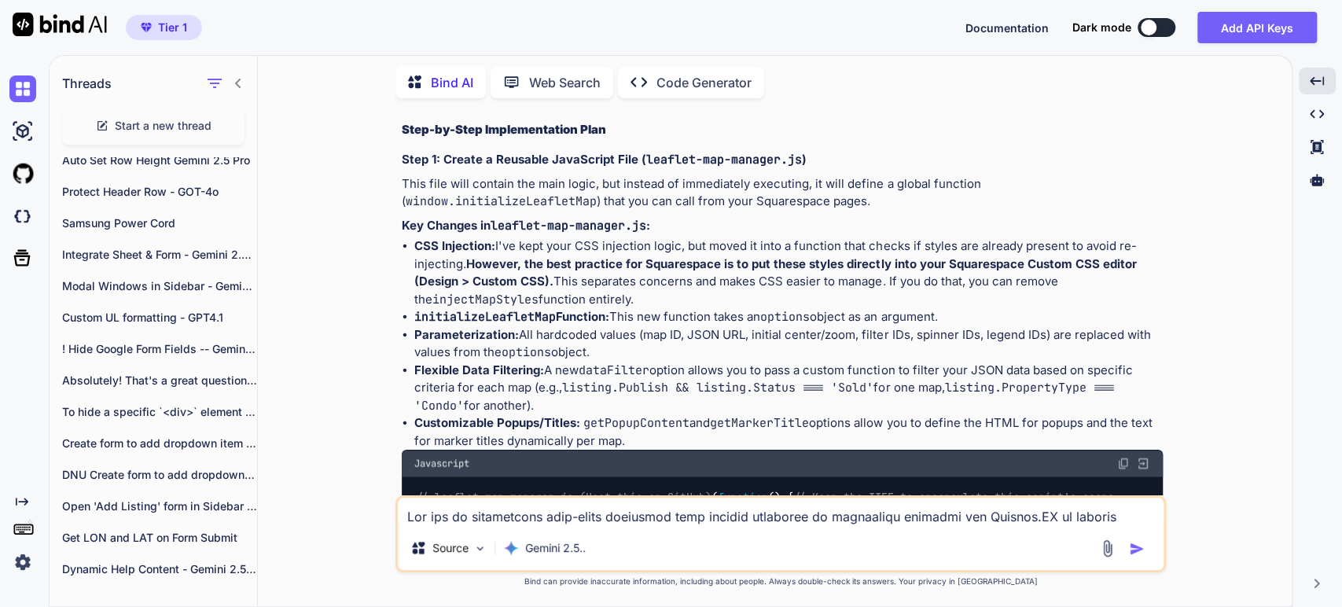
click at [869, 362] on li "Flexible Data Filtering: A new dataFilter option allows you to pass a custom fu…" at bounding box center [788, 388] width 749 height 53
click at [674, 380] on code "listing.Publish && listing.Status === 'Sold'" at bounding box center [717, 388] width 311 height 16
click at [775, 380] on li "Flexible Data Filtering: A new dataFilter option allows you to pass a custom fu…" at bounding box center [788, 388] width 749 height 53
click at [966, 380] on code "listing.PropertyType === 'Condo'" at bounding box center [764, 397] width 700 height 34
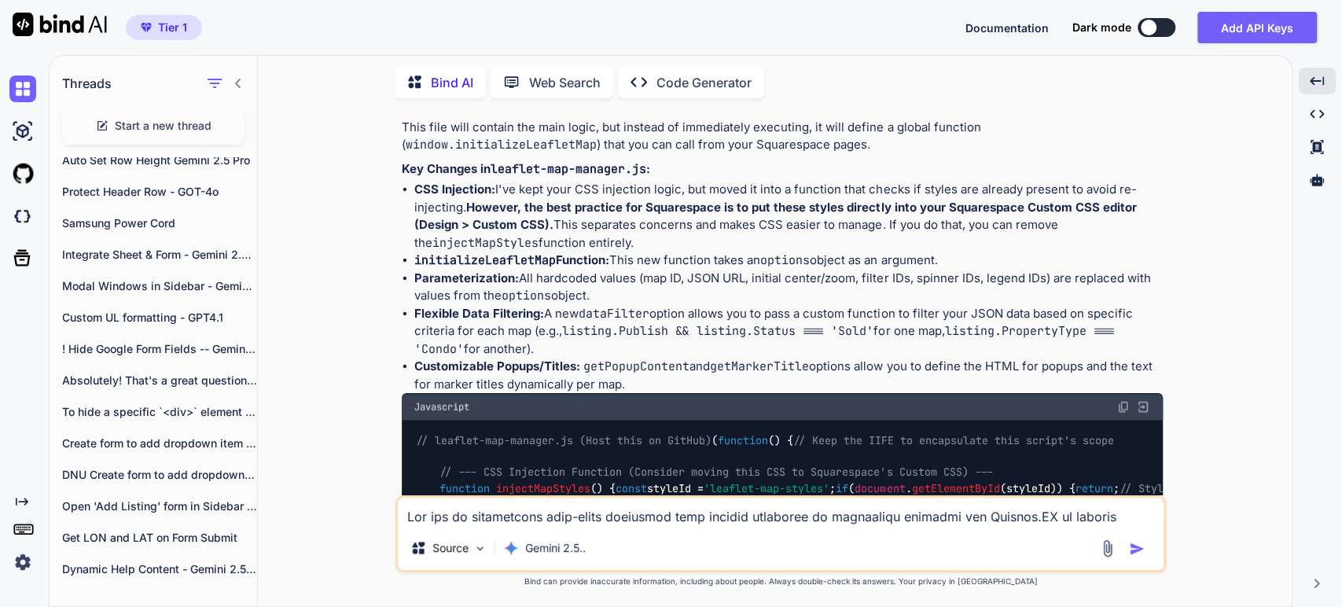
scroll to position [1876, 0]
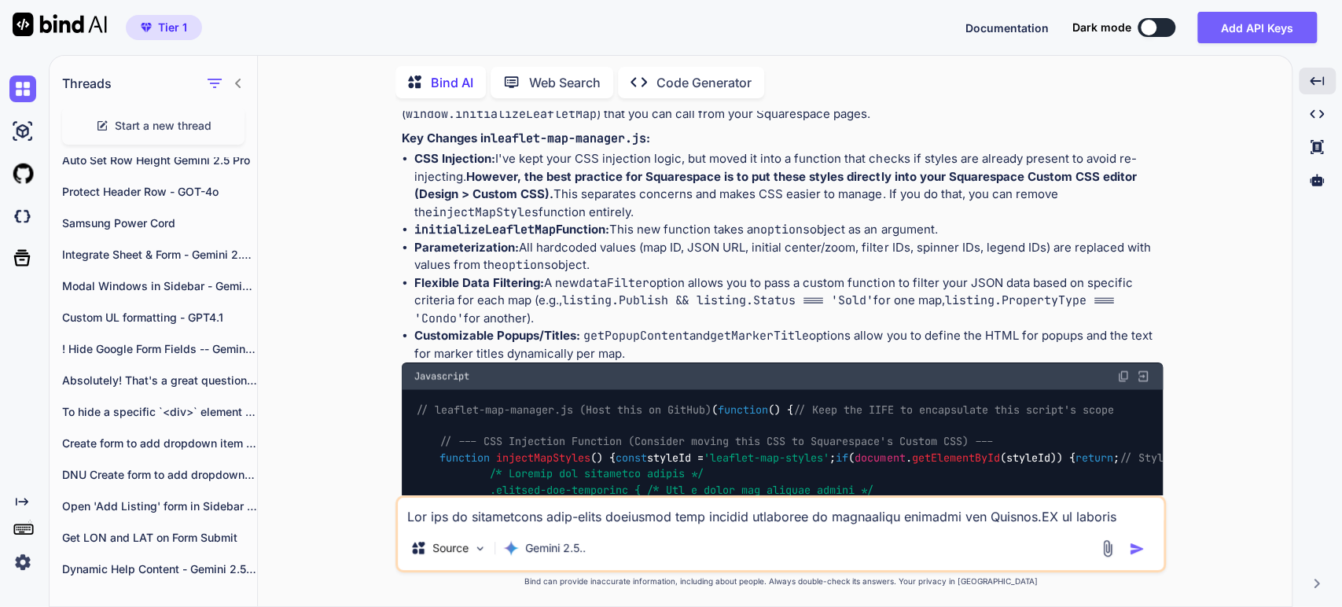
click at [625, 332] on li "Customizable Popups/Titles: getPopupContent and getMarkerTitle options allow yo…" at bounding box center [788, 344] width 749 height 35
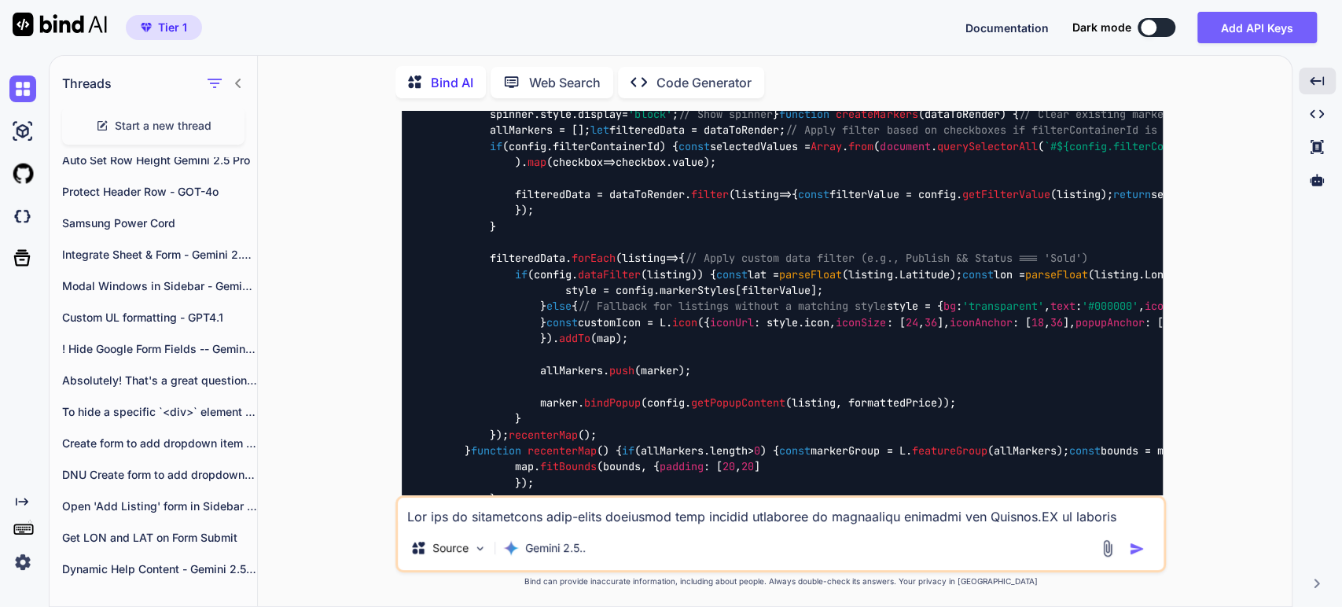
scroll to position [5721, 0]
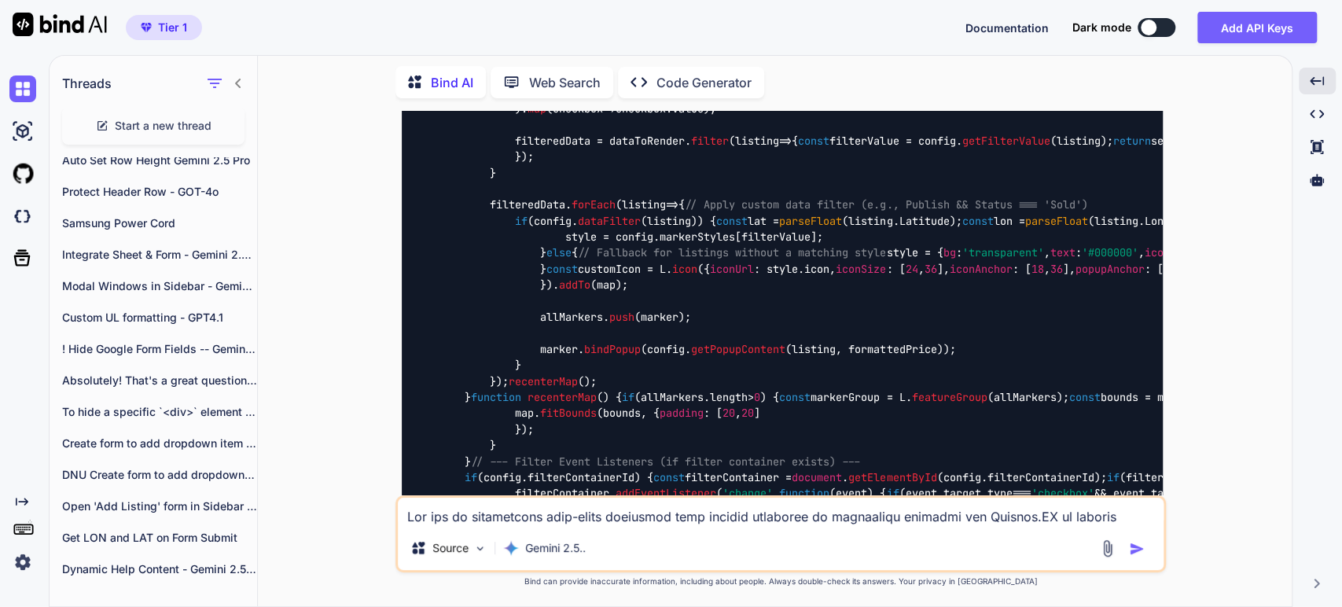
click at [390, 404] on div "You Bind AI This is an excellent question, [PERSON_NAME]! As an experienced ful…" at bounding box center [782, 358] width 1022 height 495
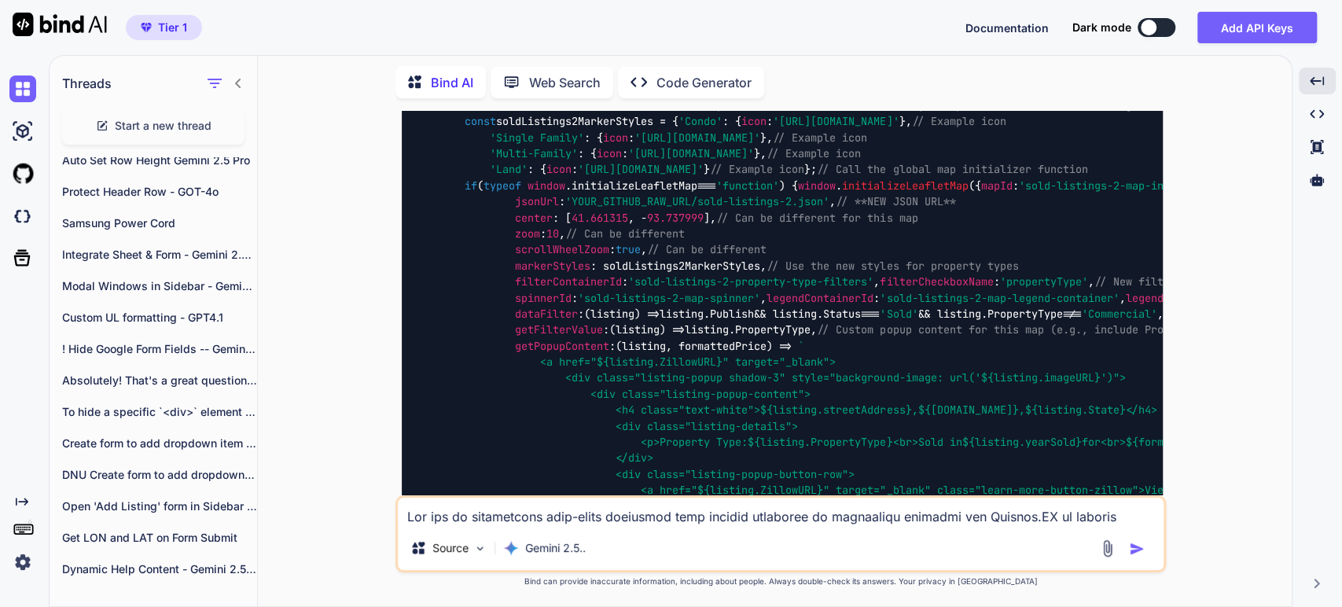
scroll to position [9042, 0]
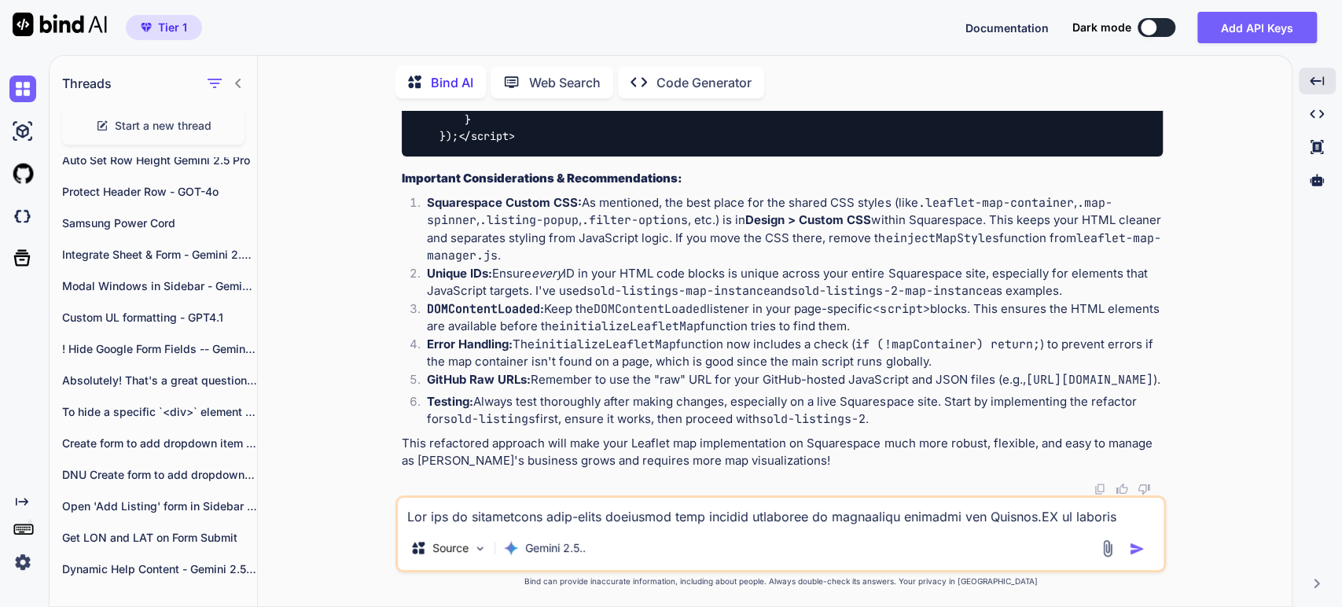
scroll to position [10877, 0]
click at [617, 194] on li "Squarespace Custom CSS: As mentioned, the best place for the shared CSS styles …" at bounding box center [788, 229] width 749 height 71
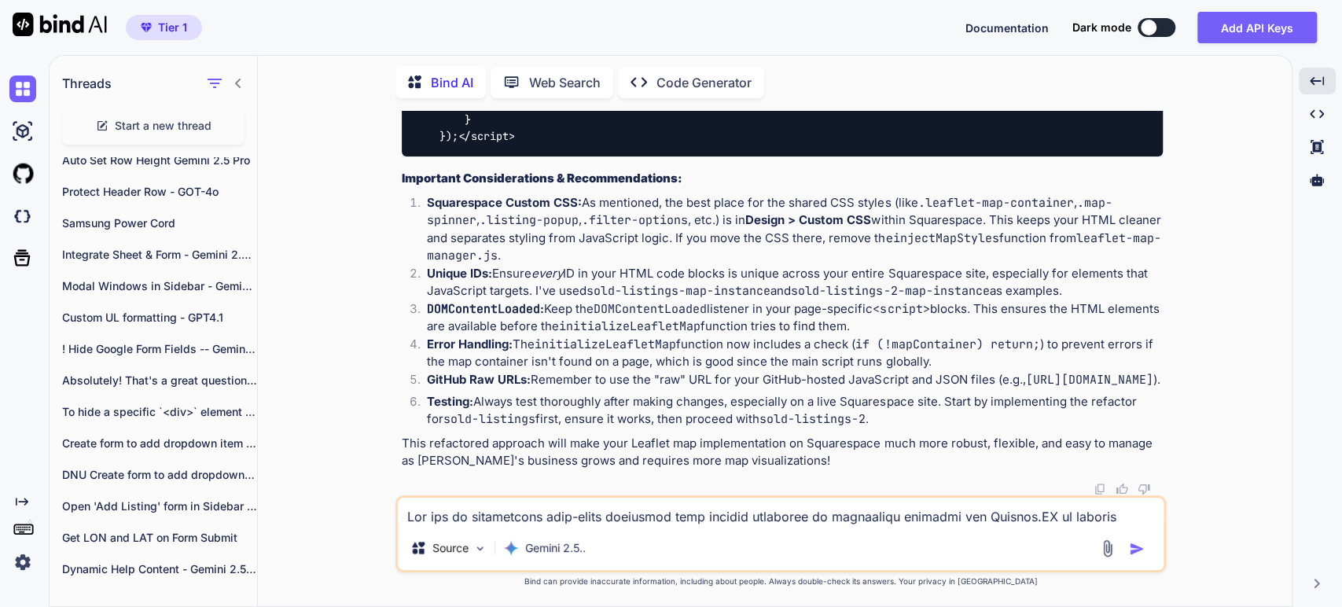
click at [830, 371] on li "GitHub Raw URLs: Remember to use the "raw" URL for your GitHub-hosted JavaScrip…" at bounding box center [788, 382] width 749 height 22
click at [1026, 387] on code "[URL][DOMAIN_NAME]" at bounding box center [1089, 380] width 127 height 16
click at [574, 406] on li "Testing: Always test thoroughly after making changes, especially on a live Squa…" at bounding box center [788, 410] width 749 height 35
click at [449, 505] on textarea at bounding box center [781, 512] width 766 height 28
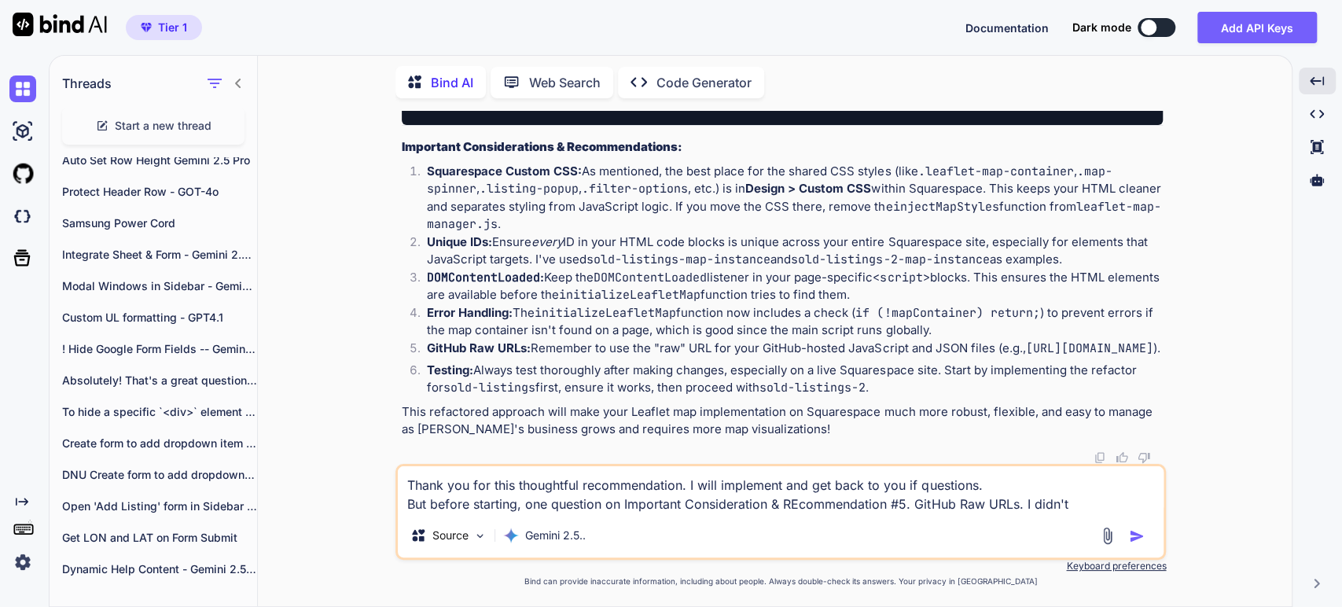
click at [1101, 500] on textarea "Thank you for this thoughtful recommendation. I will implement and get back to …" at bounding box center [781, 489] width 766 height 47
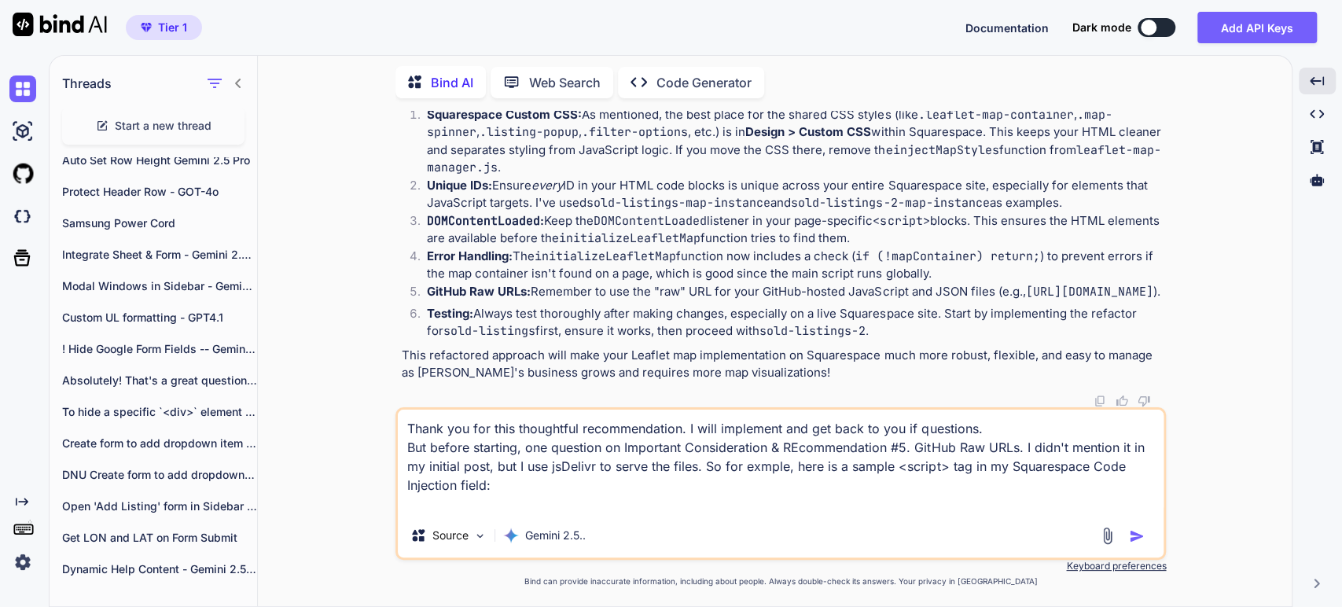
paste textarea "<script src="[URL][DOMAIN_NAME]"</script>"
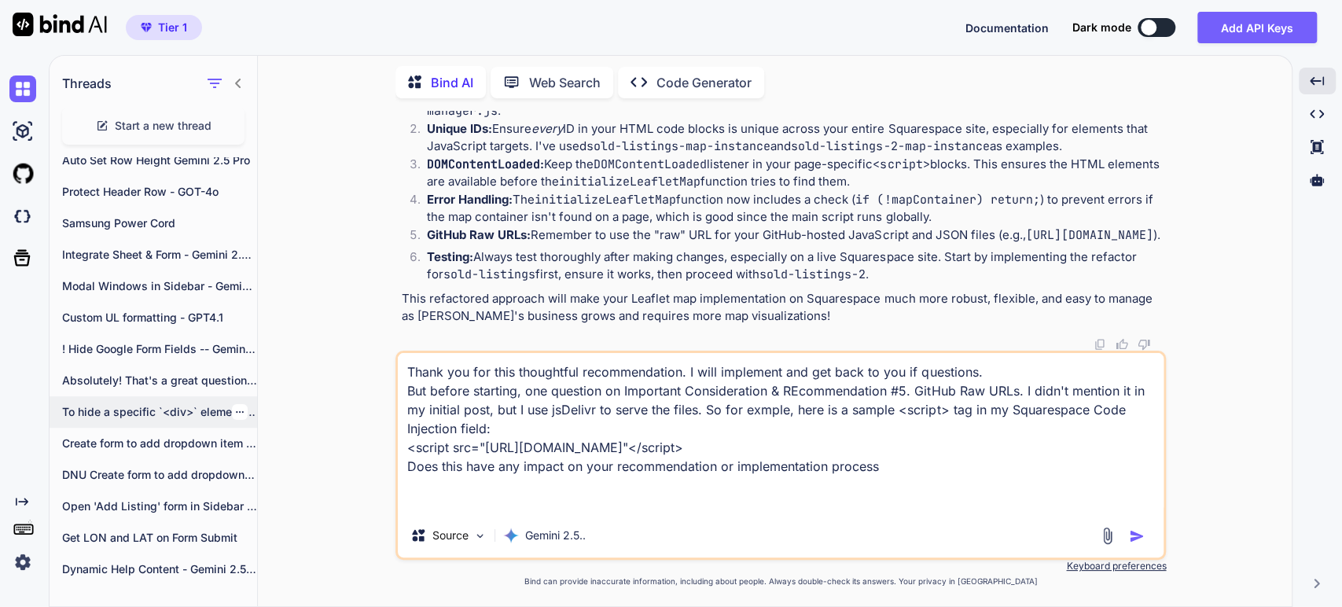
type textarea "Thank you for this thoughtful recommendation. I will implement and get back to …"
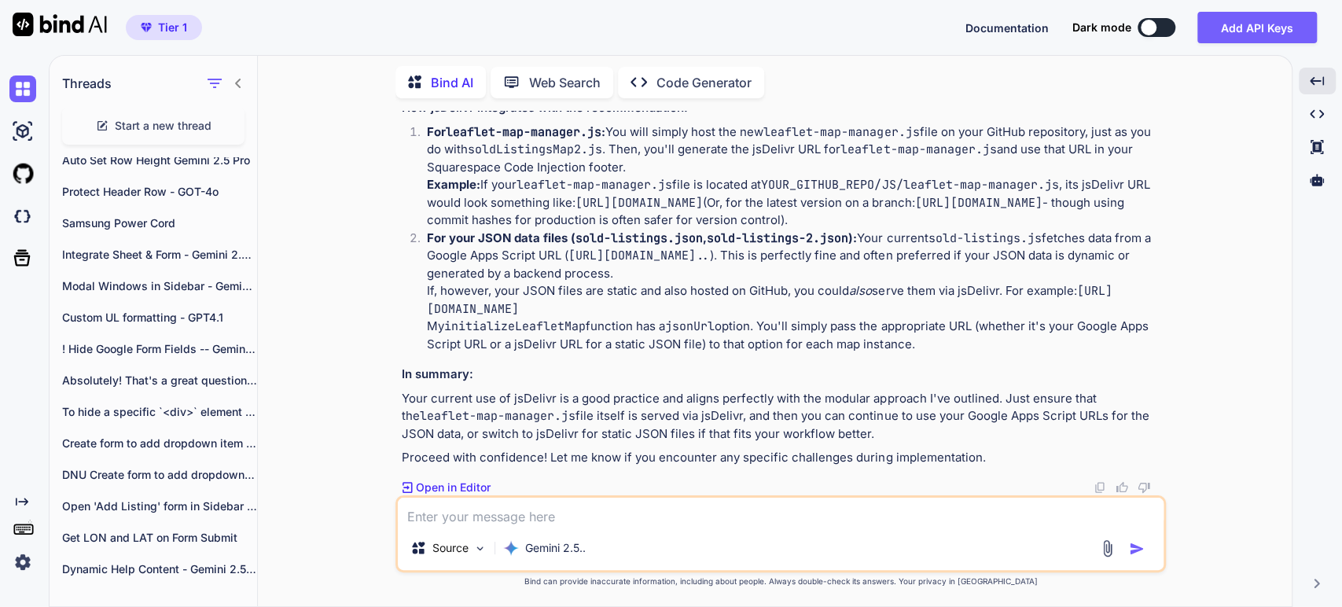
scroll to position [12929, 0]
click at [764, 140] on code "leaflet-map-manager.js" at bounding box center [842, 132] width 156 height 16
click at [757, 177] on p "For leaflet-map-manager.js : You will simply host the new leaflet-map-manager.j…" at bounding box center [795, 149] width 736 height 53
